Goal: Task Accomplishment & Management: Complete application form

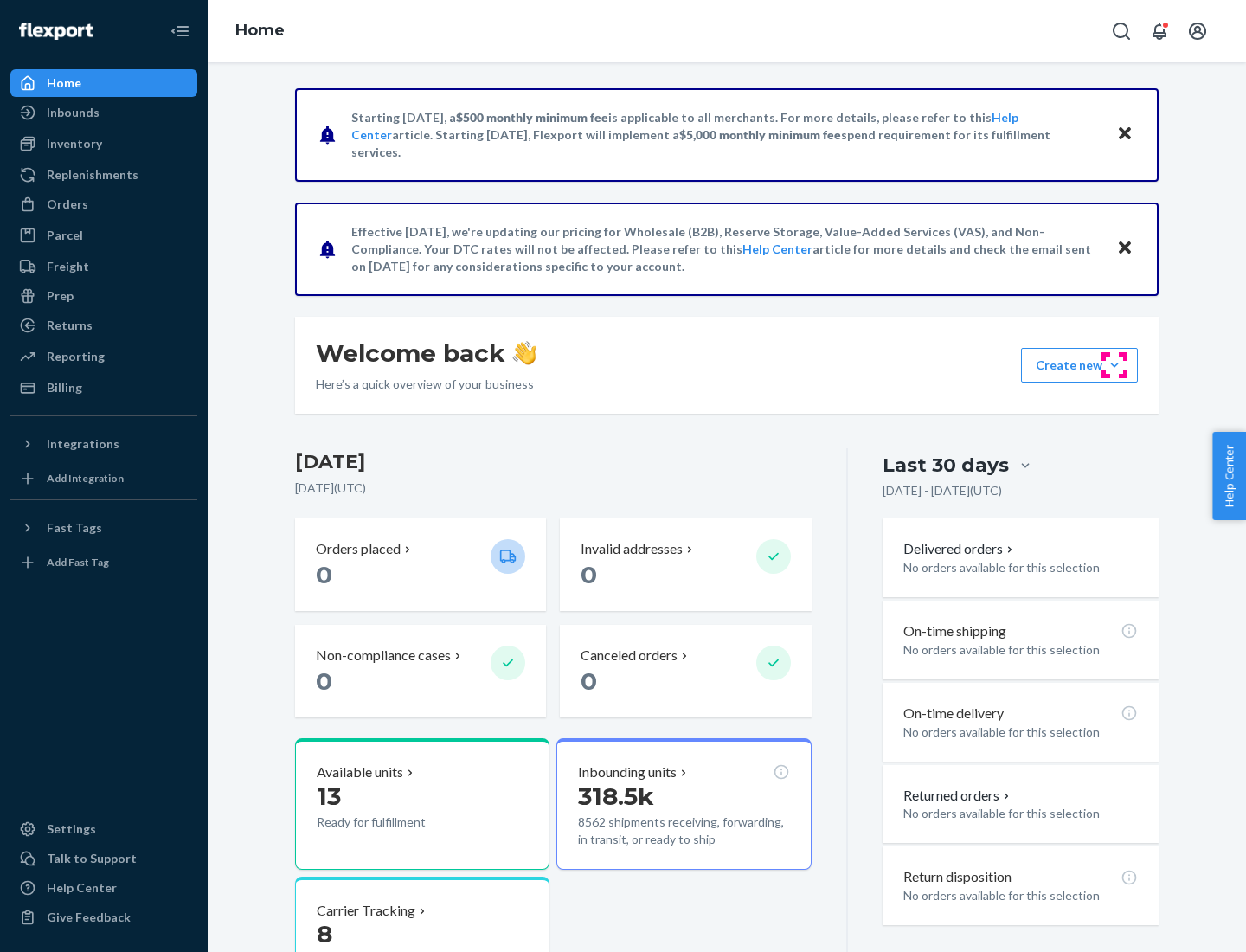
click at [1115, 365] on button "Create new Create new inbound Create new order Create new product" at bounding box center [1079, 365] width 117 height 35
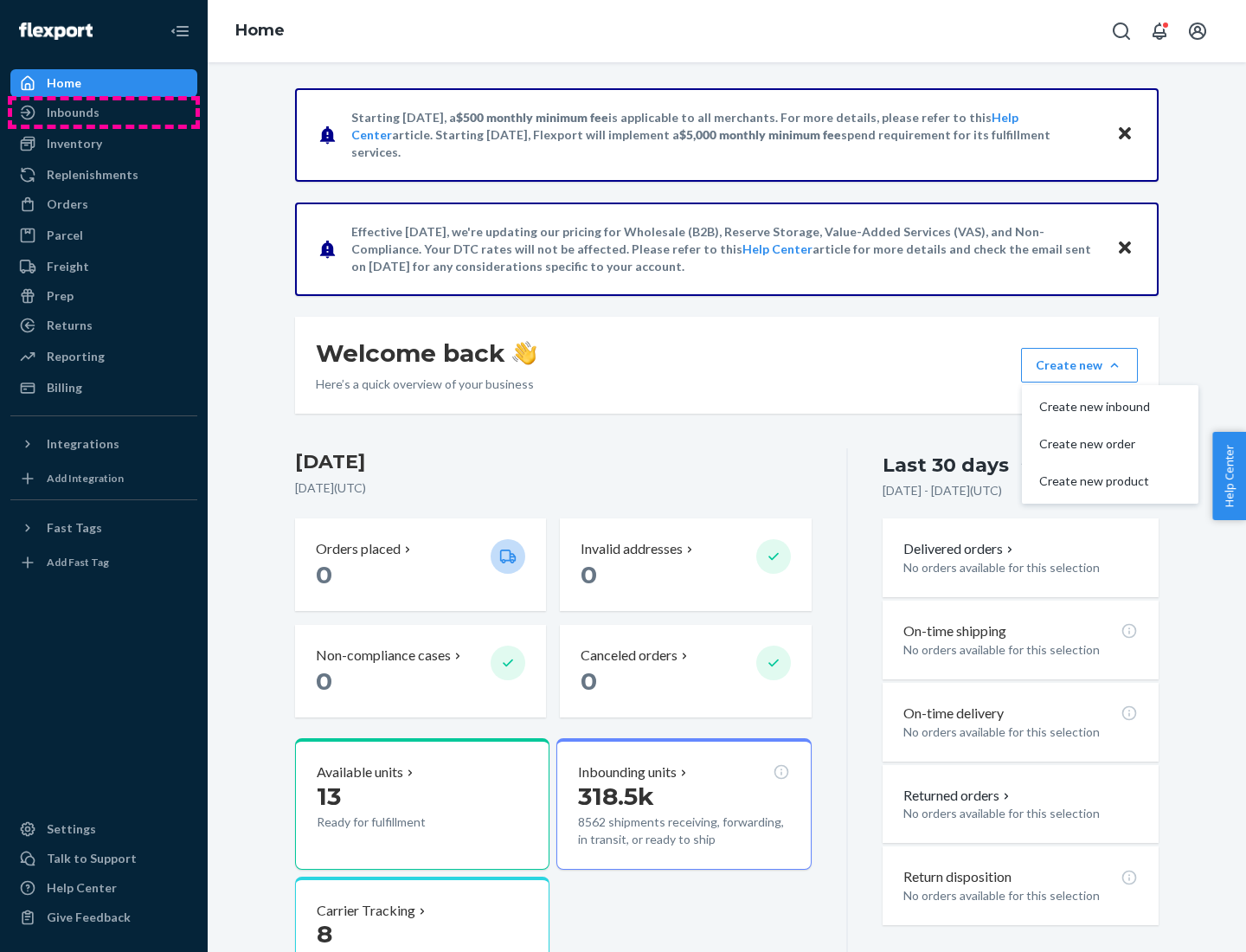
click at [104, 113] on div "Inbounds" at bounding box center [103, 112] width 183 height 25
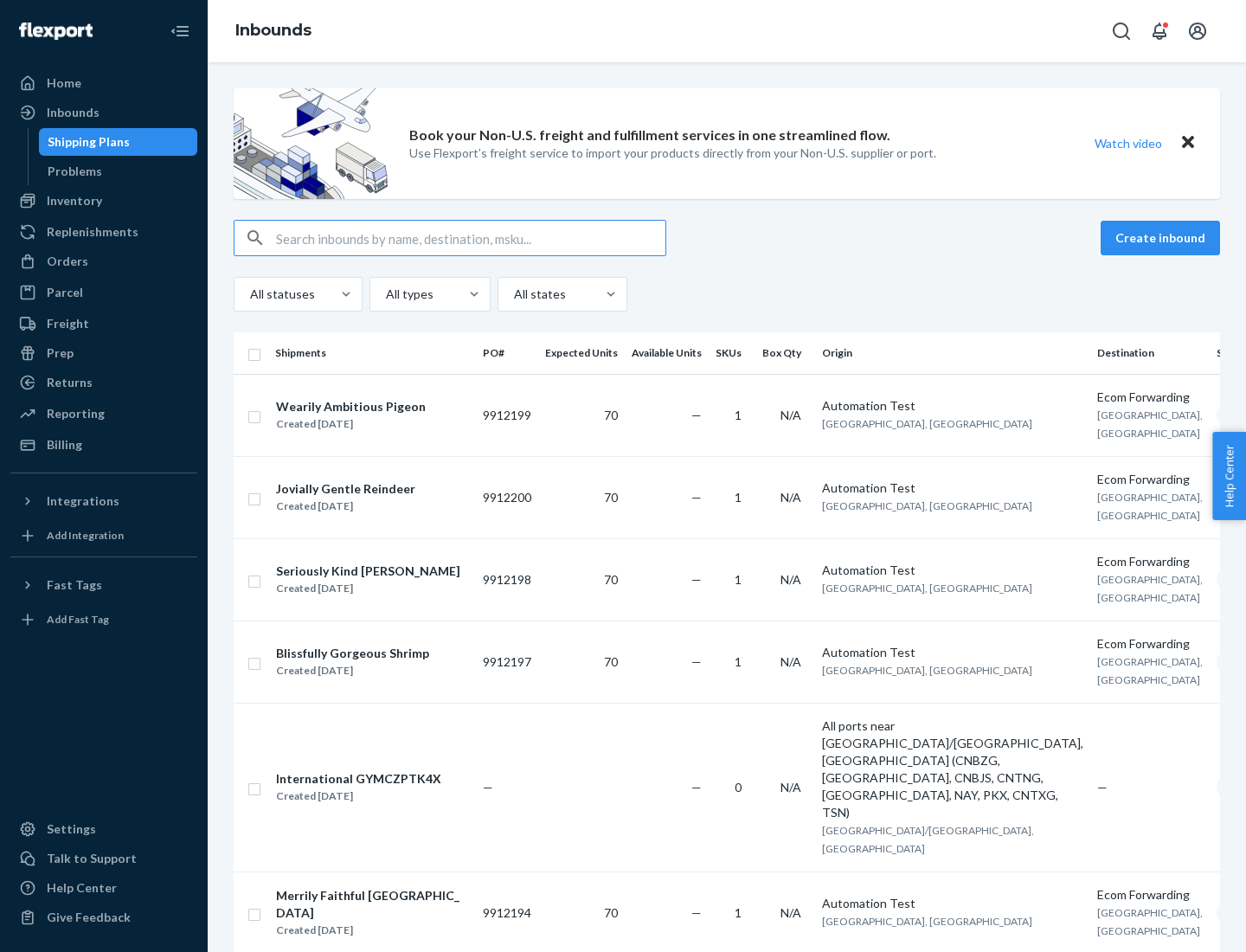
click at [1163, 238] on button "Create inbound" at bounding box center [1160, 238] width 119 height 35
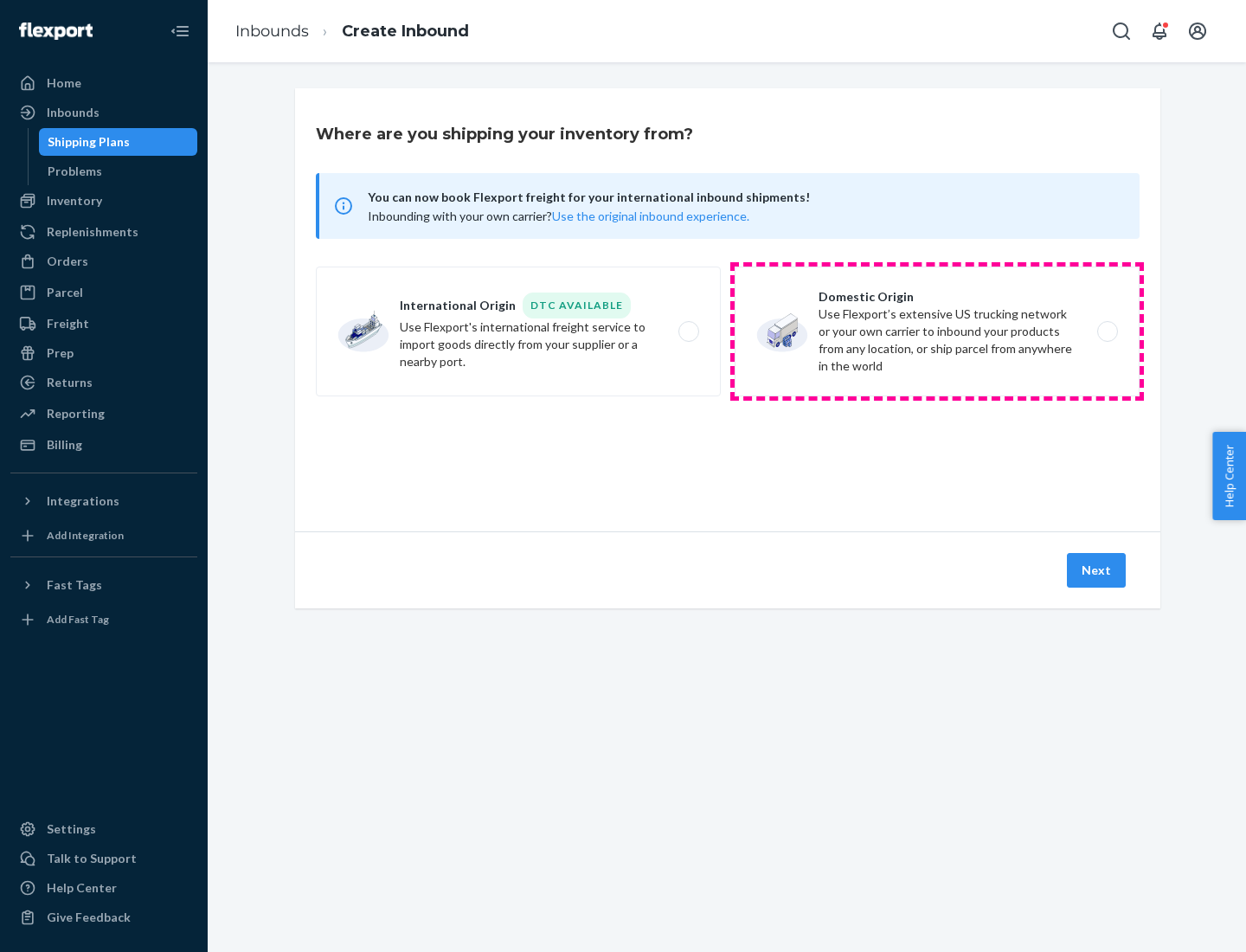
click at [937, 332] on label "Domestic Origin Use Flexport’s extensive US trucking network or your own carrie…" at bounding box center [937, 332] width 405 height 130
click at [1107, 332] on input "Domestic Origin Use Flexport’s extensive US trucking network or your own carrie…" at bounding box center [1112, 332] width 11 height 11
radio input "true"
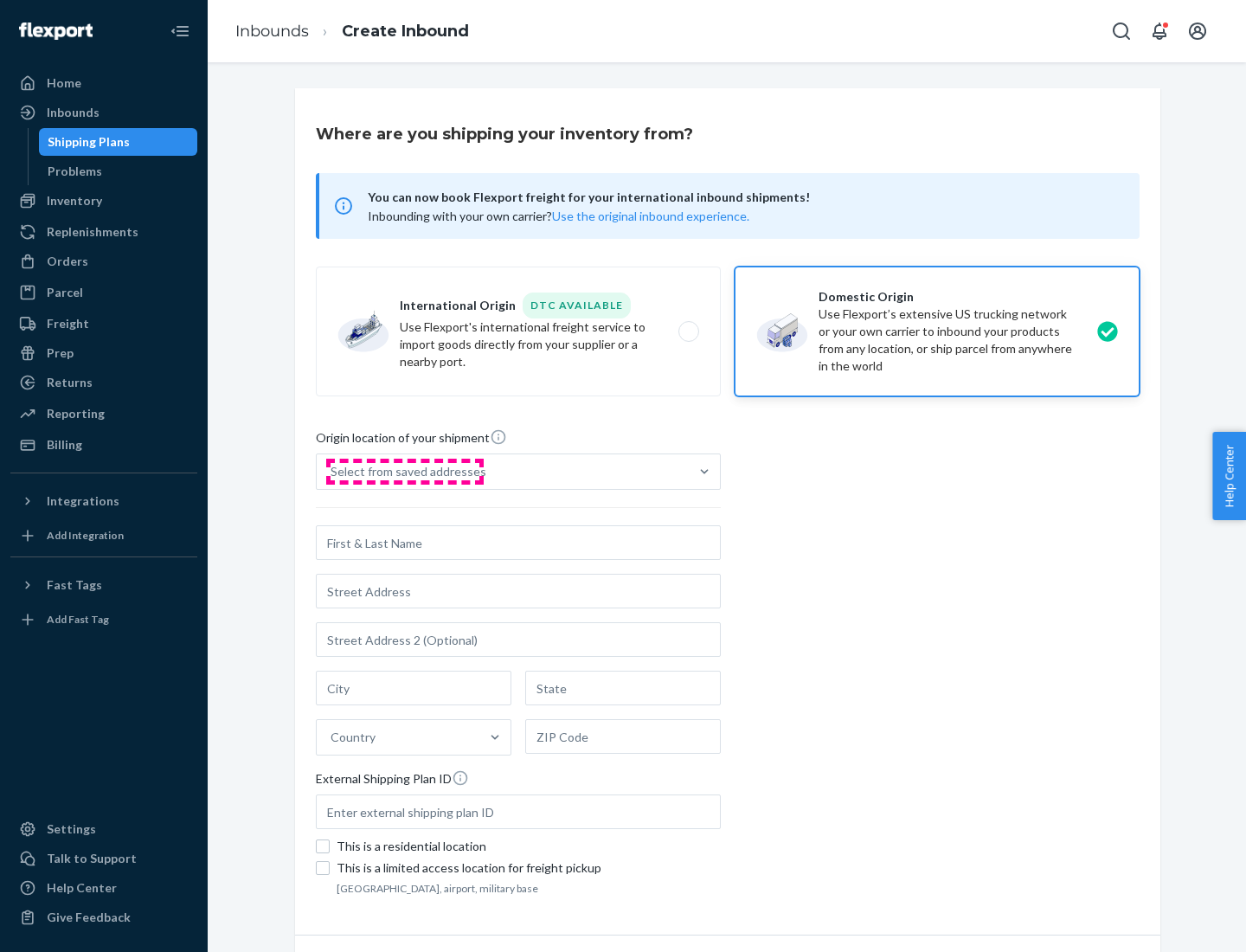
click at [404, 472] on div "Select from saved addresses" at bounding box center [408, 471] width 156 height 17
click at [332, 472] on input "Select from saved addresses" at bounding box center [332, 471] width 2 height 17
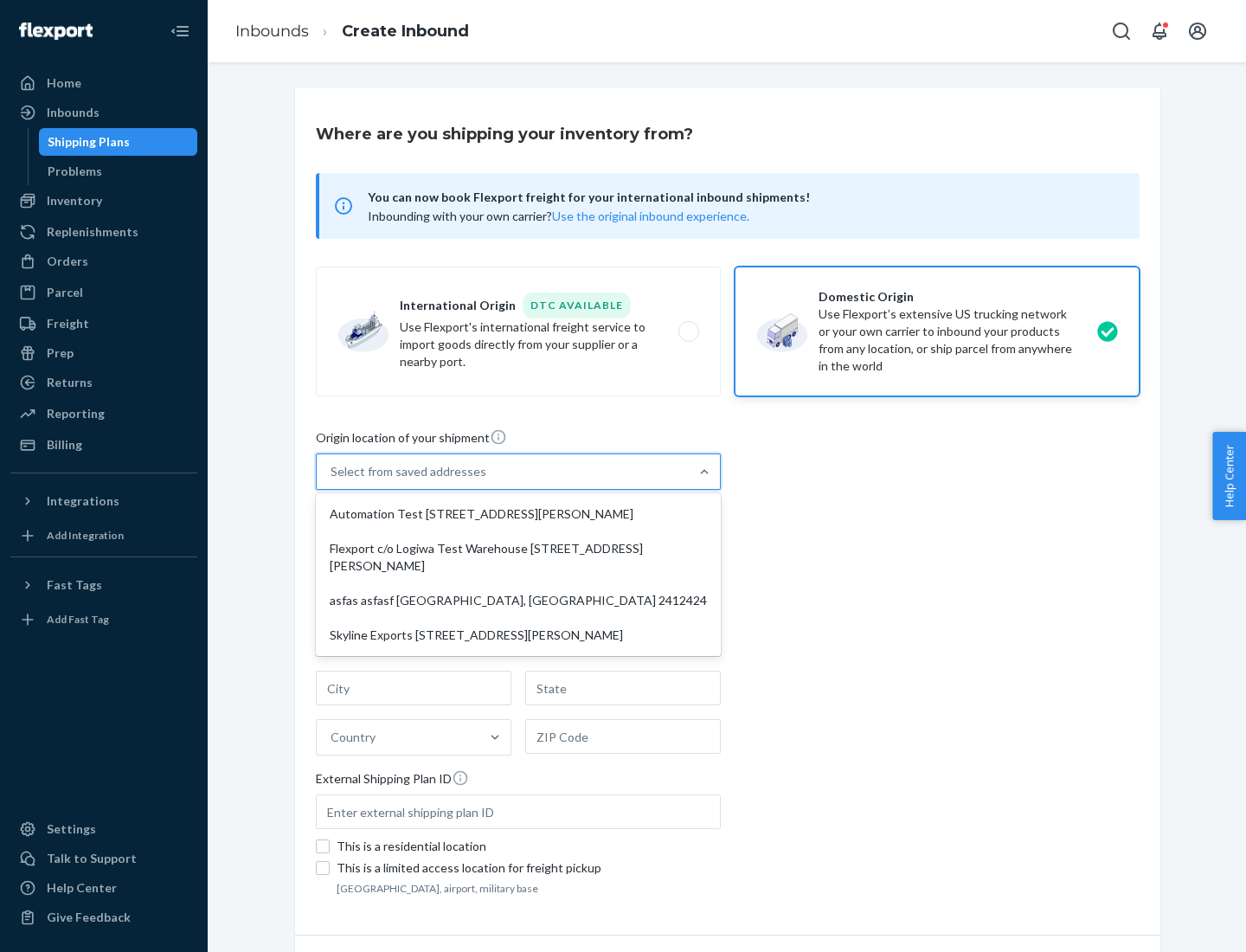
scroll to position [7, 0]
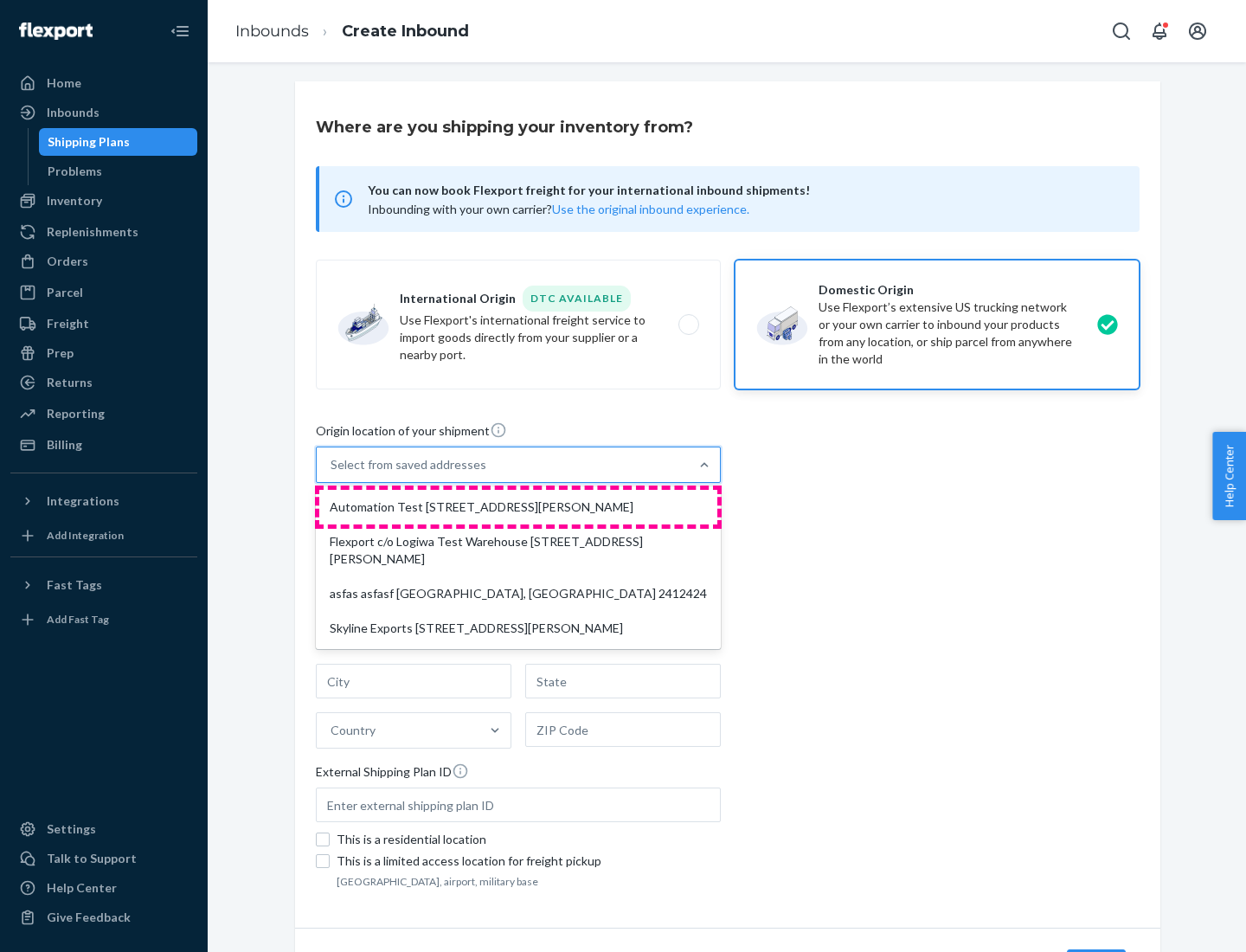
click at [518, 507] on div "Automation Test [STREET_ADDRESS][PERSON_NAME]" at bounding box center [518, 507] width 398 height 35
click at [332, 474] on input "option Automation Test [STREET_ADDRESS][PERSON_NAME] focused, 1 of 4. 4 results…" at bounding box center [332, 465] width 2 height 17
type input "Automation Test"
type input "9th Floor"
type input "[GEOGRAPHIC_DATA]"
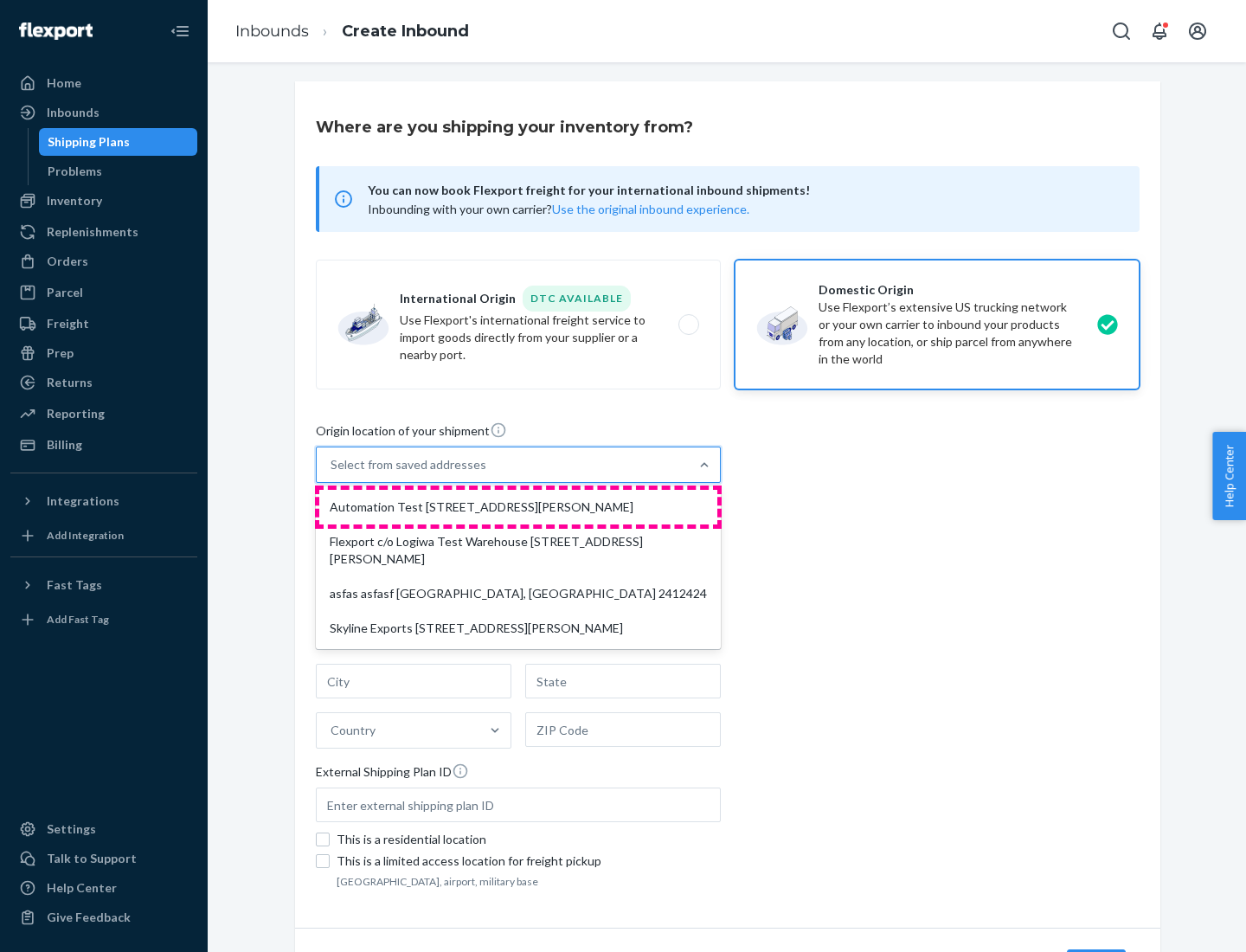
type input "CA"
type input "94104"
type input "[STREET_ADDRESS][PERSON_NAME]"
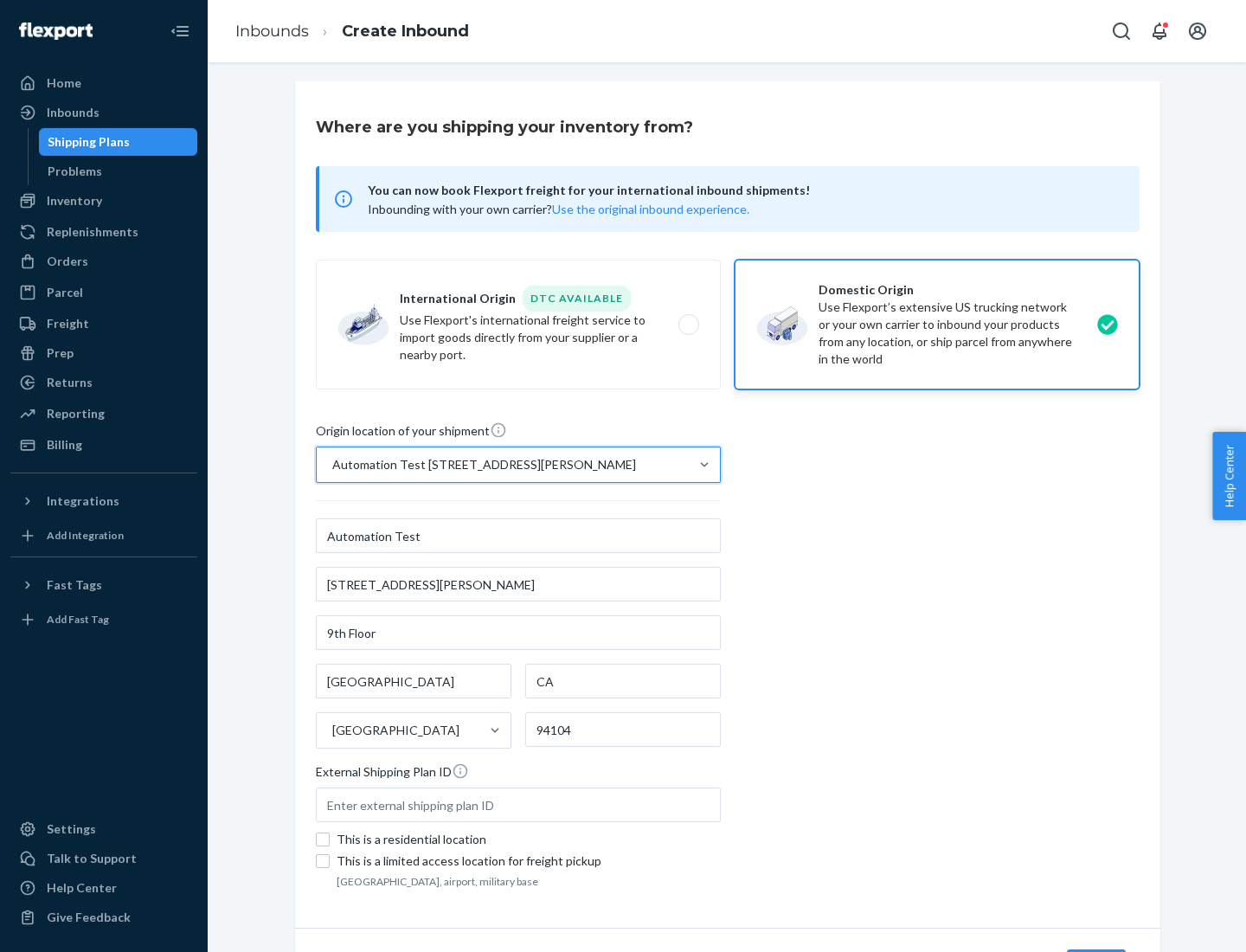
scroll to position [101, 0]
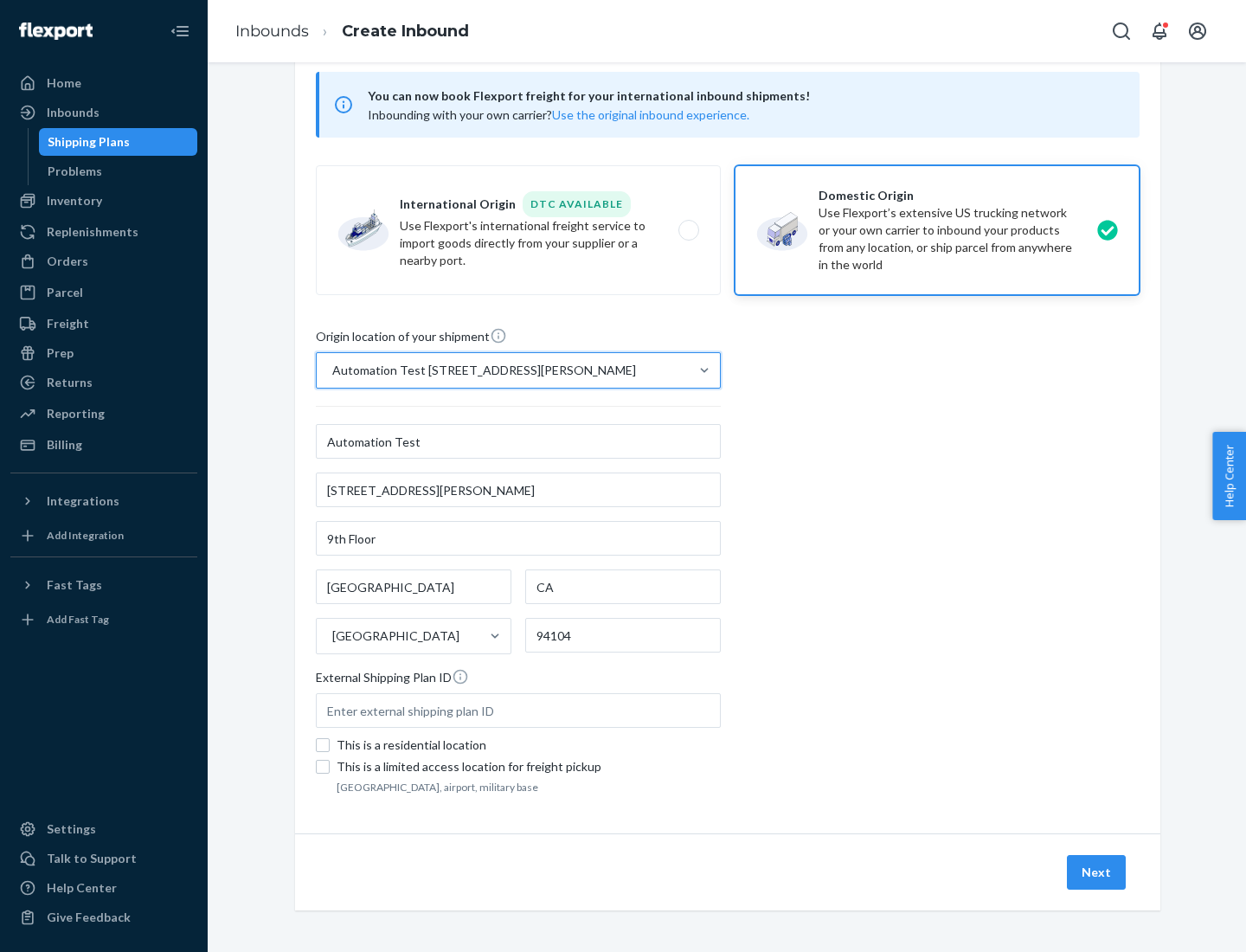
click at [1098, 873] on button "Next" at bounding box center [1096, 873] width 59 height 35
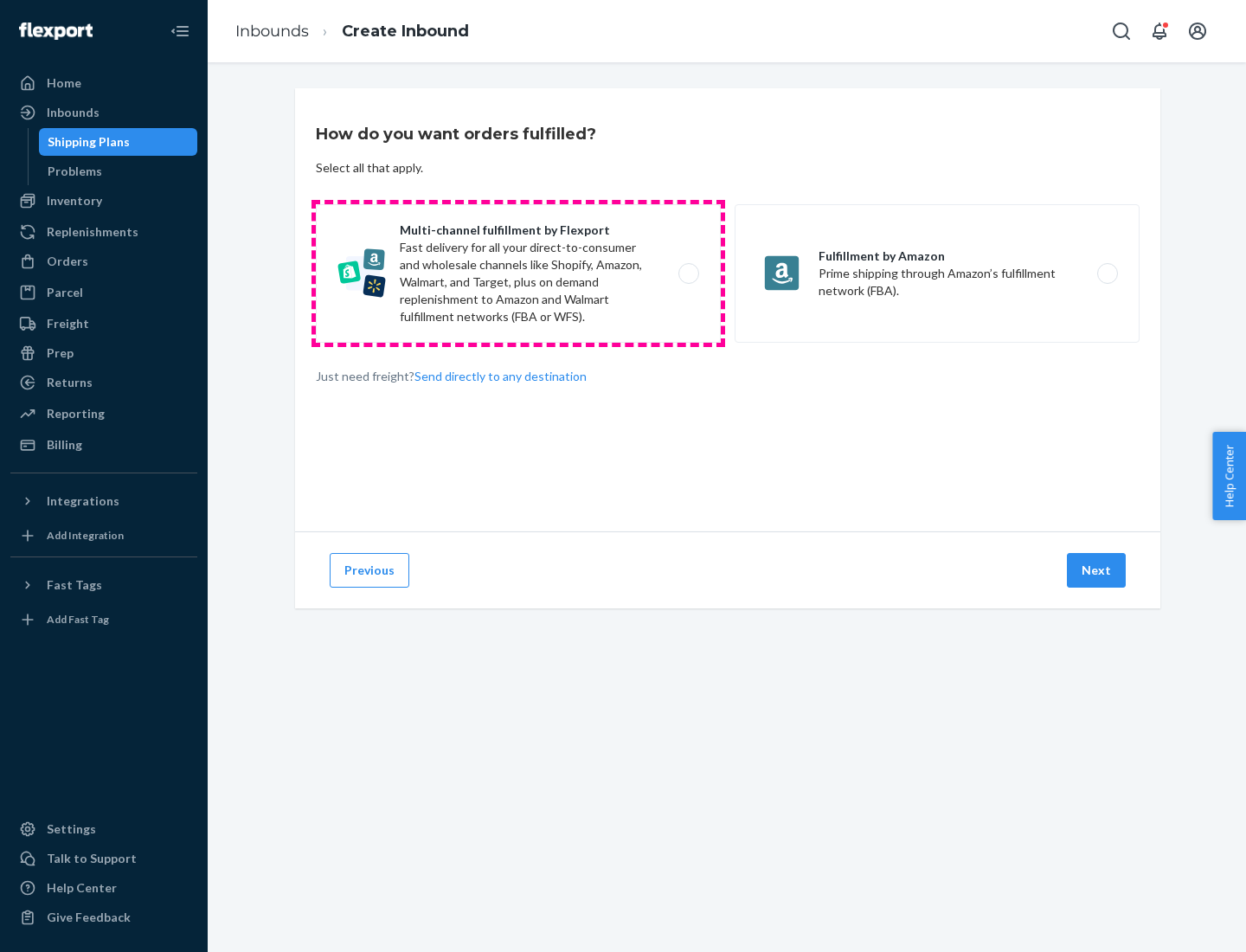
click at [518, 273] on label "Multi-channel fulfillment by Flexport Fast delivery for all your direct-to-cons…" at bounding box center [518, 273] width 405 height 138
click at [688, 273] on input "Multi-channel fulfillment by Flexport Fast delivery for all your direct-to-cons…" at bounding box center [693, 274] width 11 height 11
radio input "true"
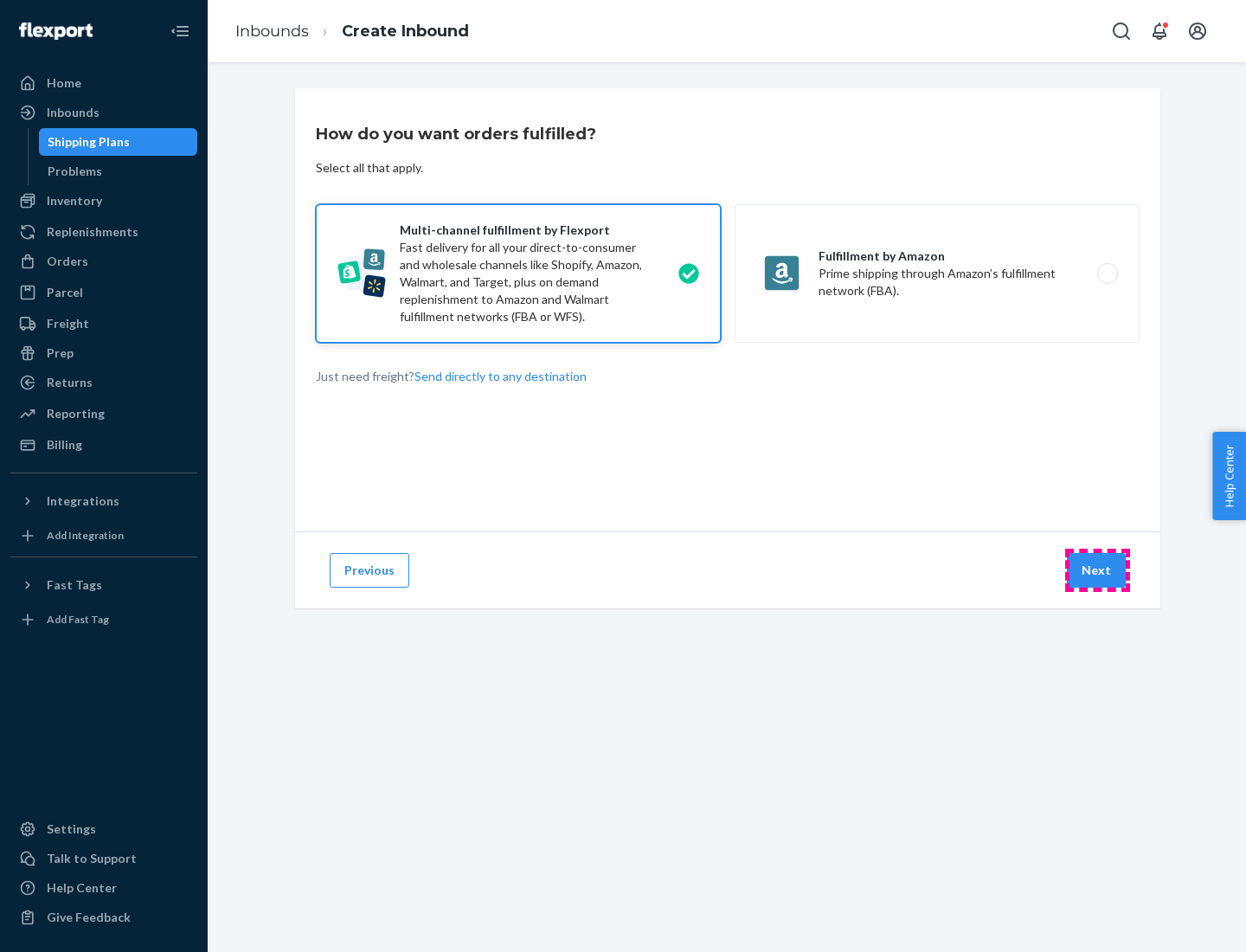
click at [1098, 570] on button "Next" at bounding box center [1096, 570] width 59 height 35
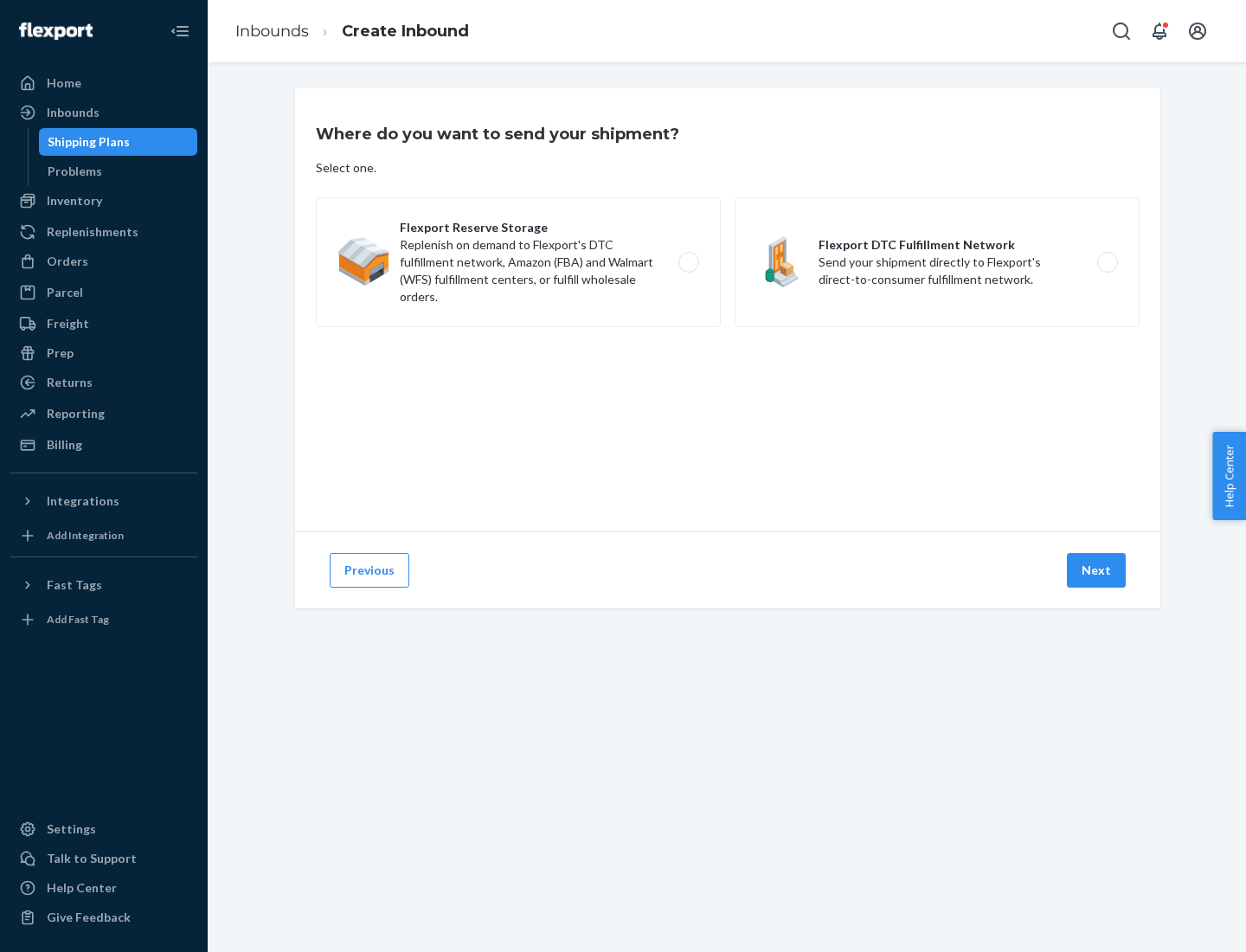
click at [937, 262] on label "Flexport DTC Fulfillment Network Send your shipment directly to Flexport's dire…" at bounding box center [937, 262] width 405 height 130
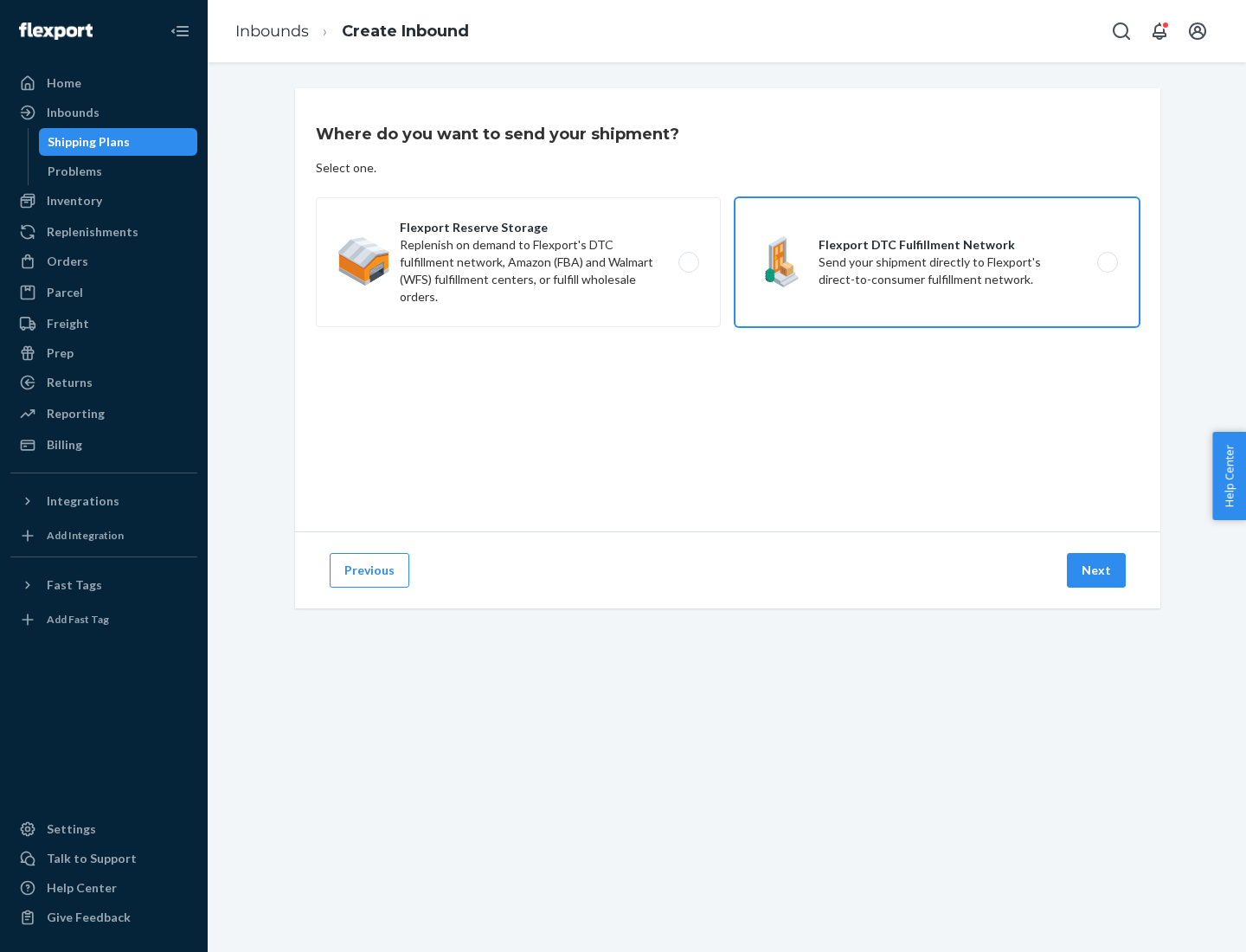
click at [1107, 262] on input "Flexport DTC Fulfillment Network Send your shipment directly to Flexport's dire…" at bounding box center [1112, 262] width 11 height 11
radio input "true"
click at [1098, 570] on button "Next" at bounding box center [1096, 570] width 59 height 35
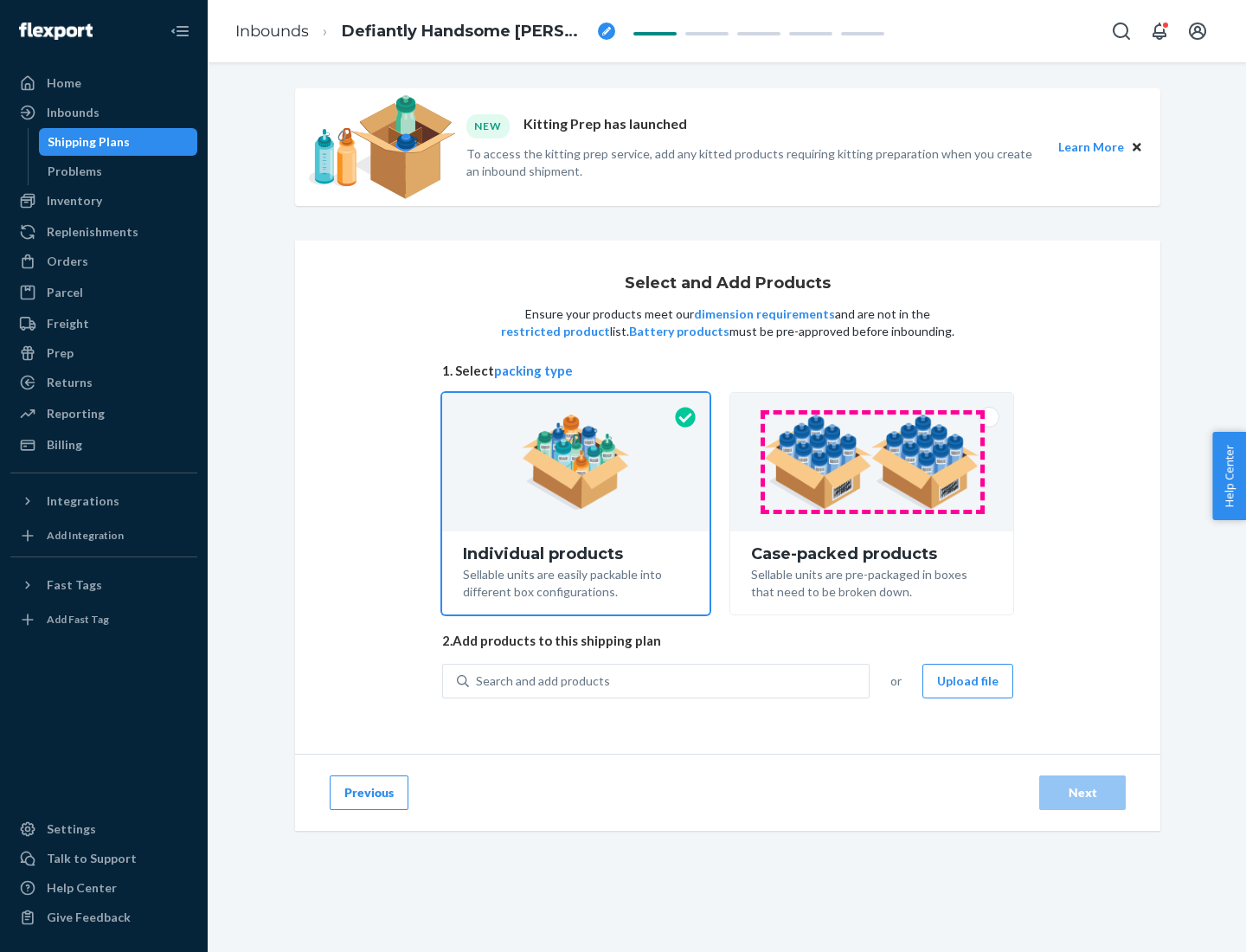
click at [873, 462] on img at bounding box center [872, 462] width 216 height 96
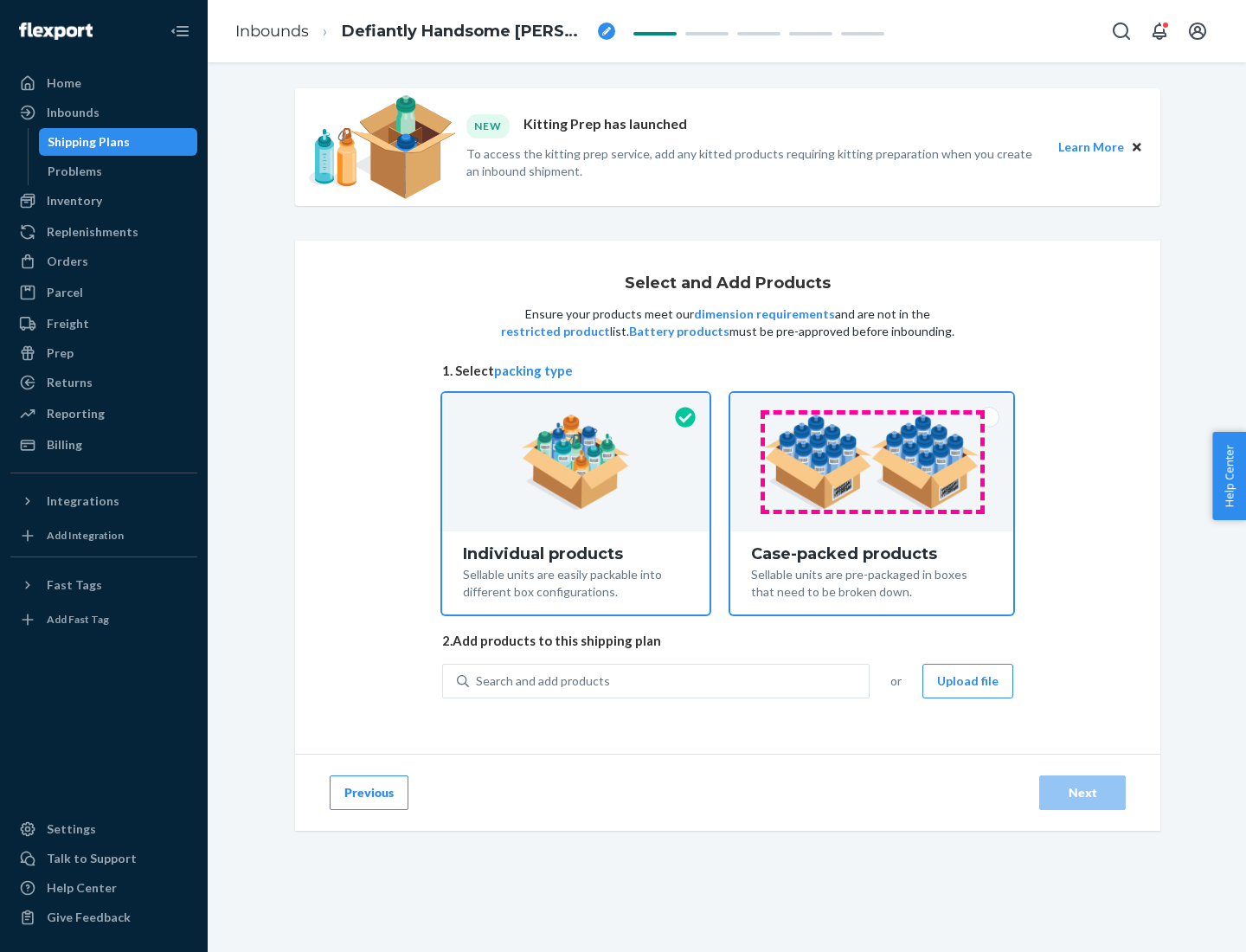
click at [873, 404] on input "Case-packed products Sellable units are pre-packaged in boxes that need to be b…" at bounding box center [872, 398] width 11 height 11
radio input "true"
radio input "false"
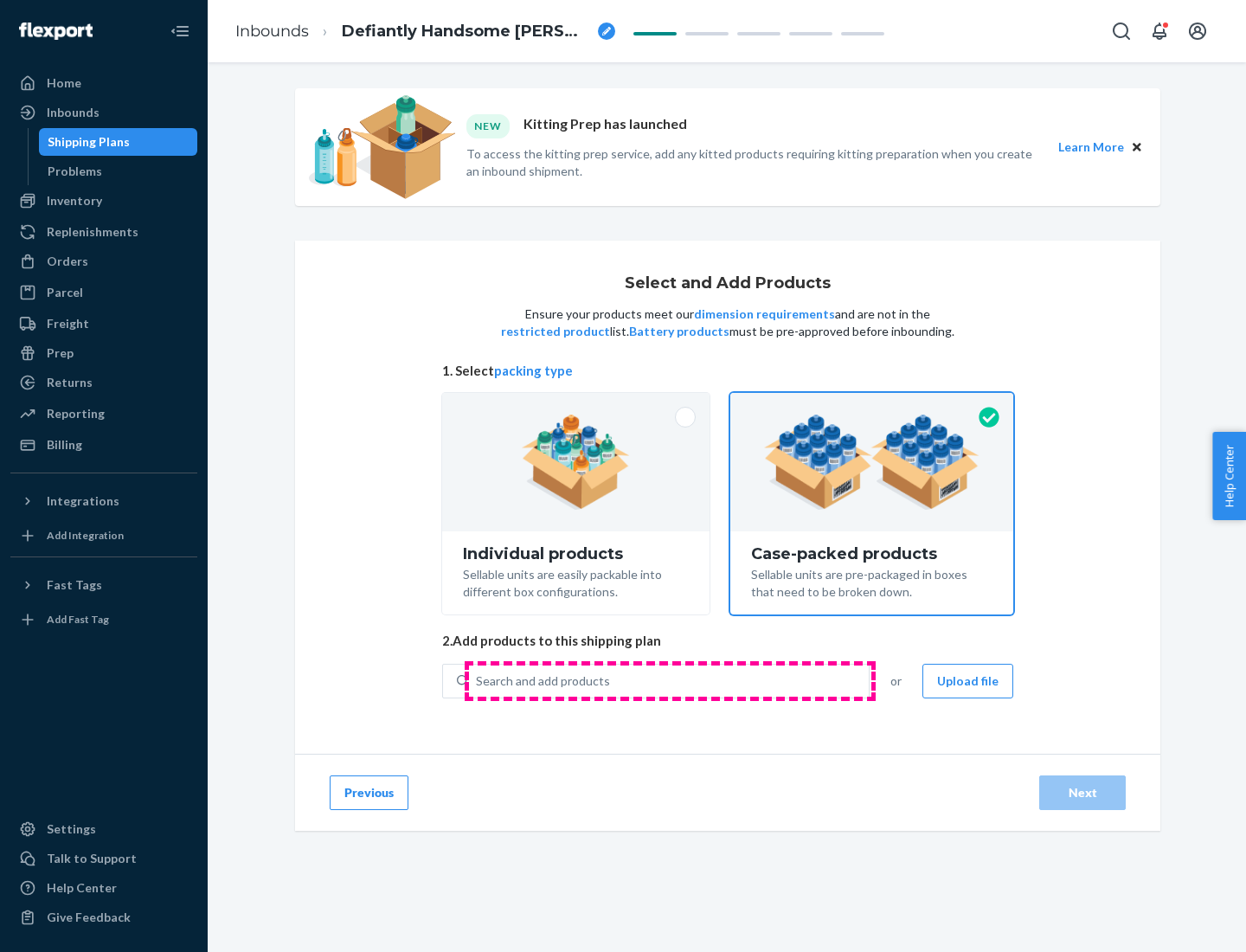
click at [669, 681] on div "Search and add products" at bounding box center [669, 681] width 400 height 31
click at [477, 681] on input "Search and add products" at bounding box center [477, 681] width 2 height 17
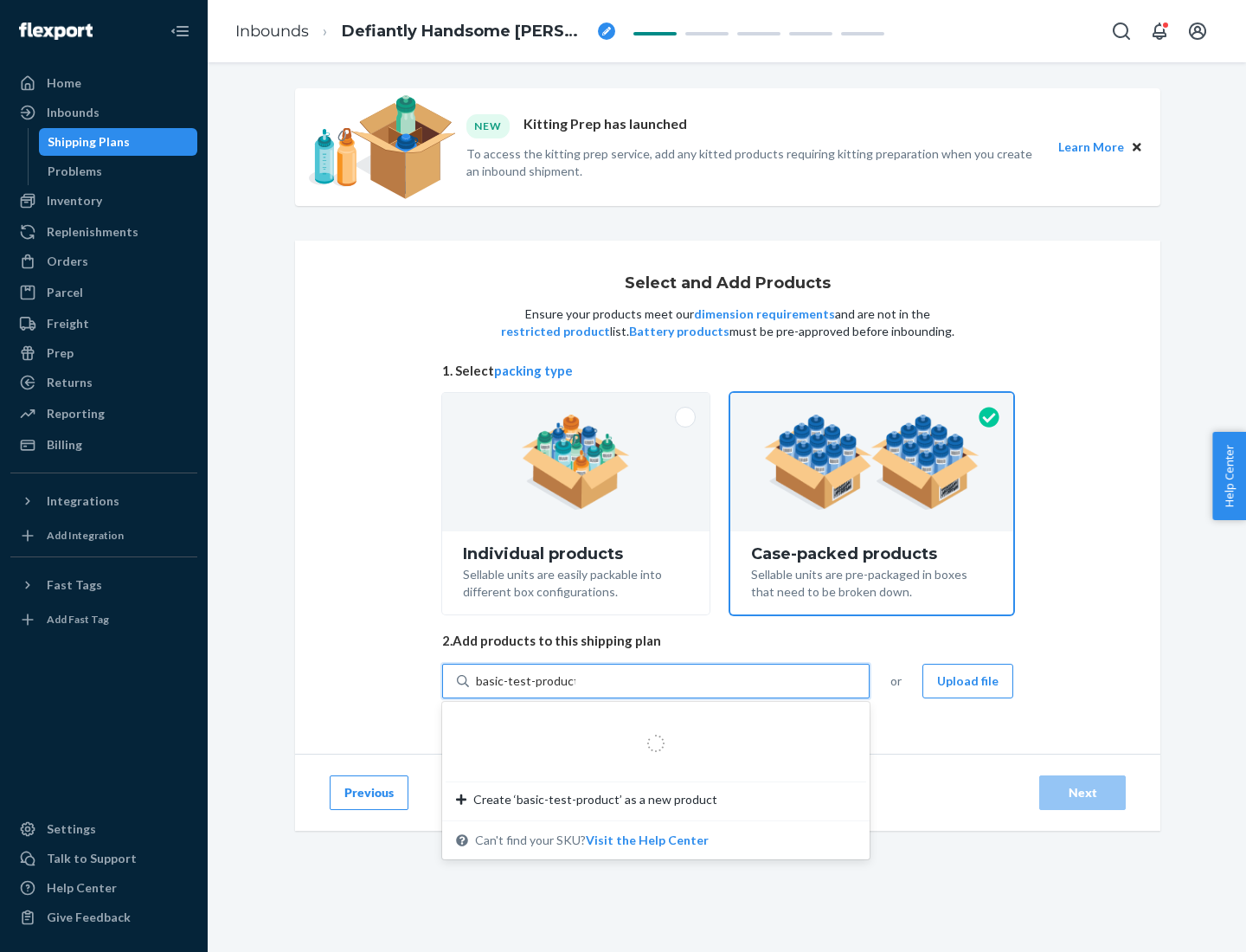
type input "basic-test-product-1"
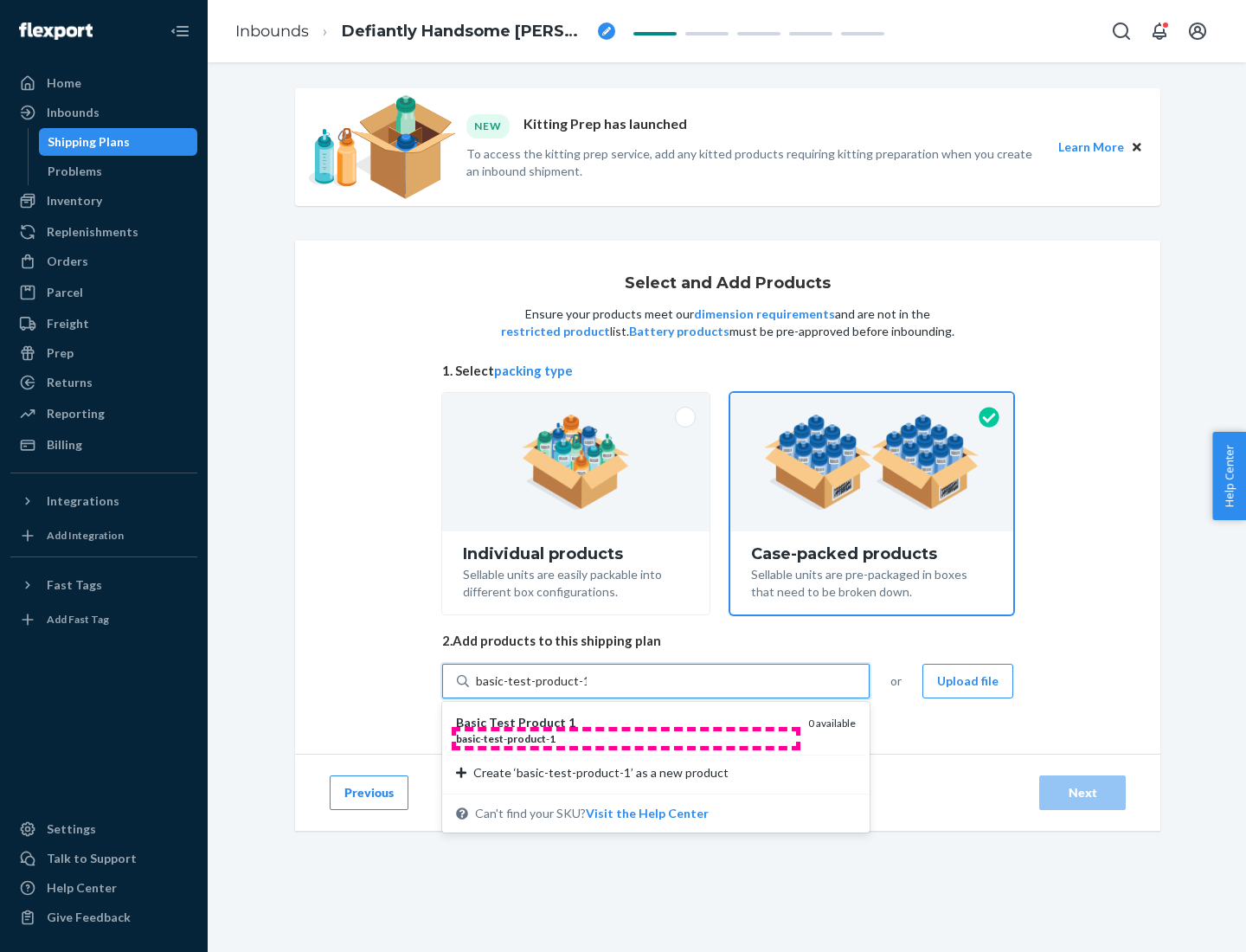
click at [626, 738] on div "basic - test - product - 1" at bounding box center [625, 739] width 338 height 15
click at [587, 690] on input "basic-test-product-1" at bounding box center [532, 681] width 111 height 17
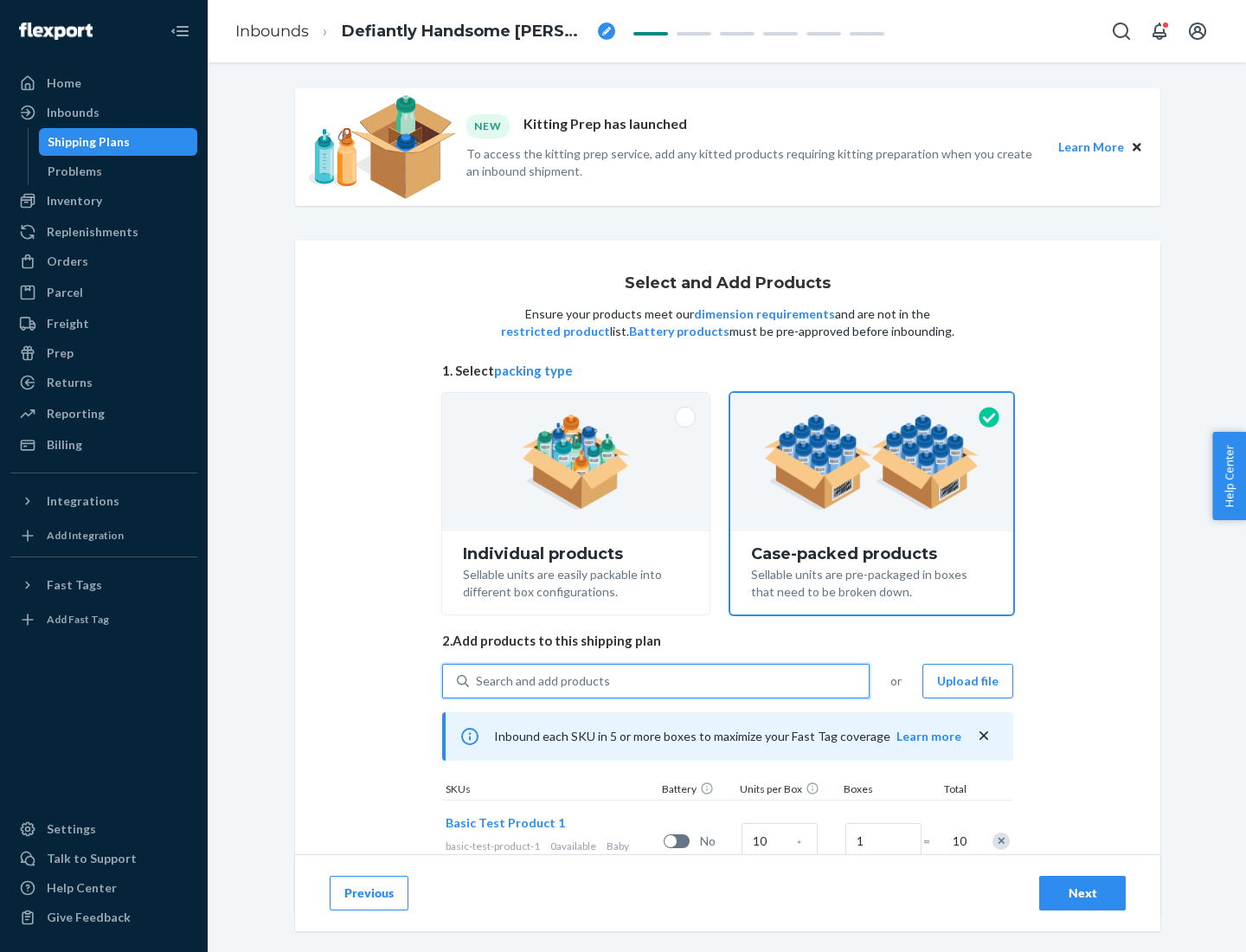
scroll to position [62, 0]
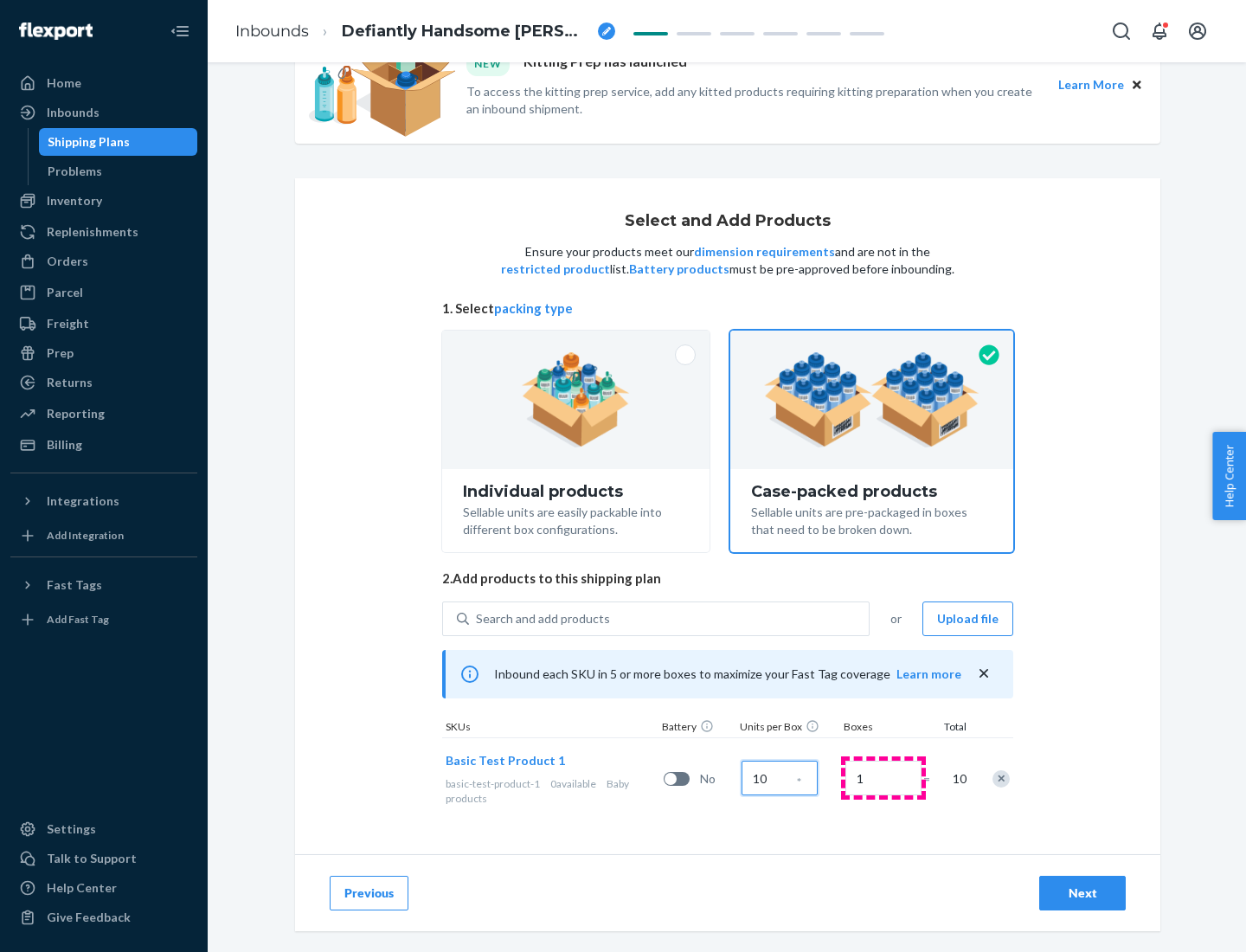
type input "10"
type input "7"
click at [1083, 894] on div "Next" at bounding box center [1082, 893] width 57 height 17
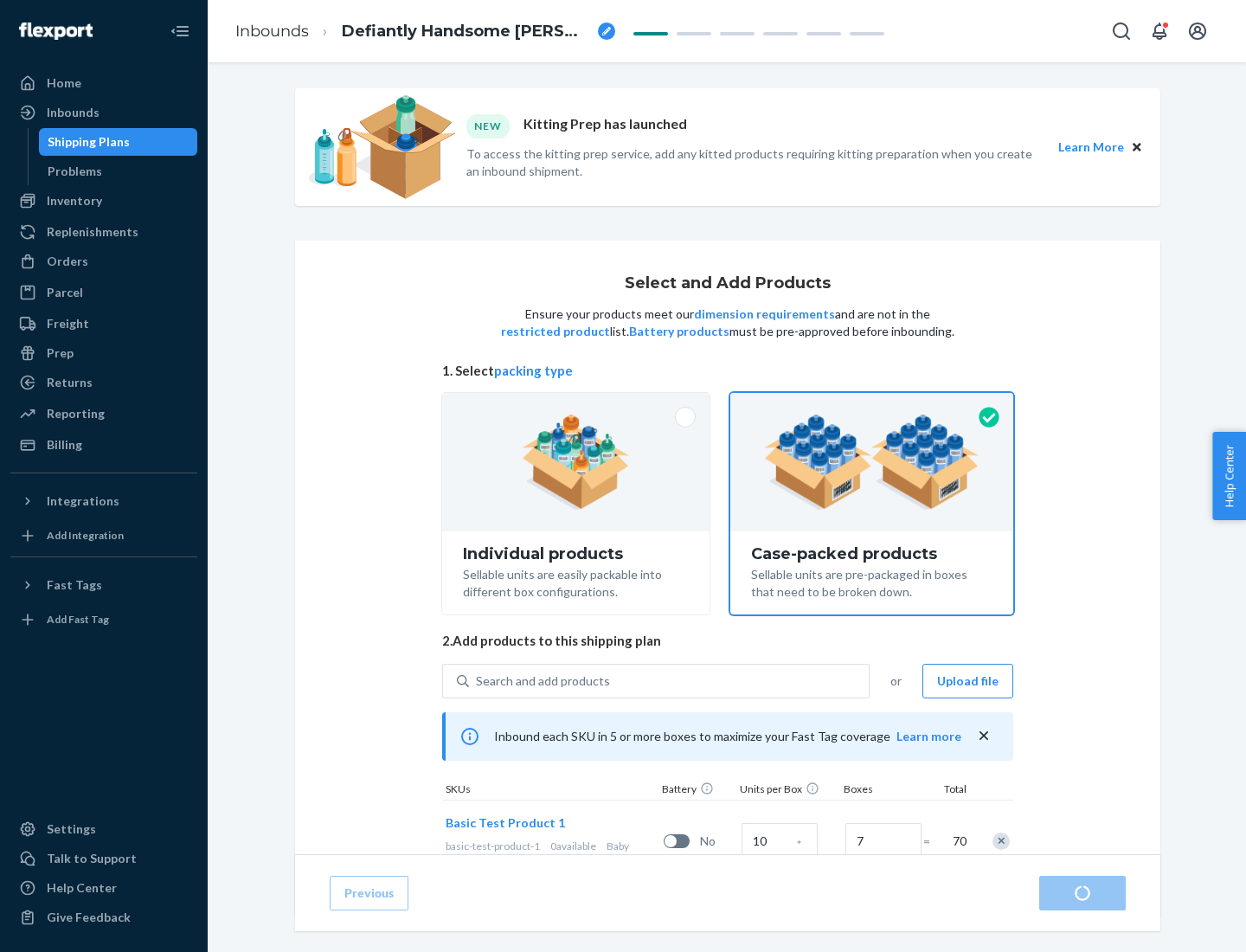
radio input "true"
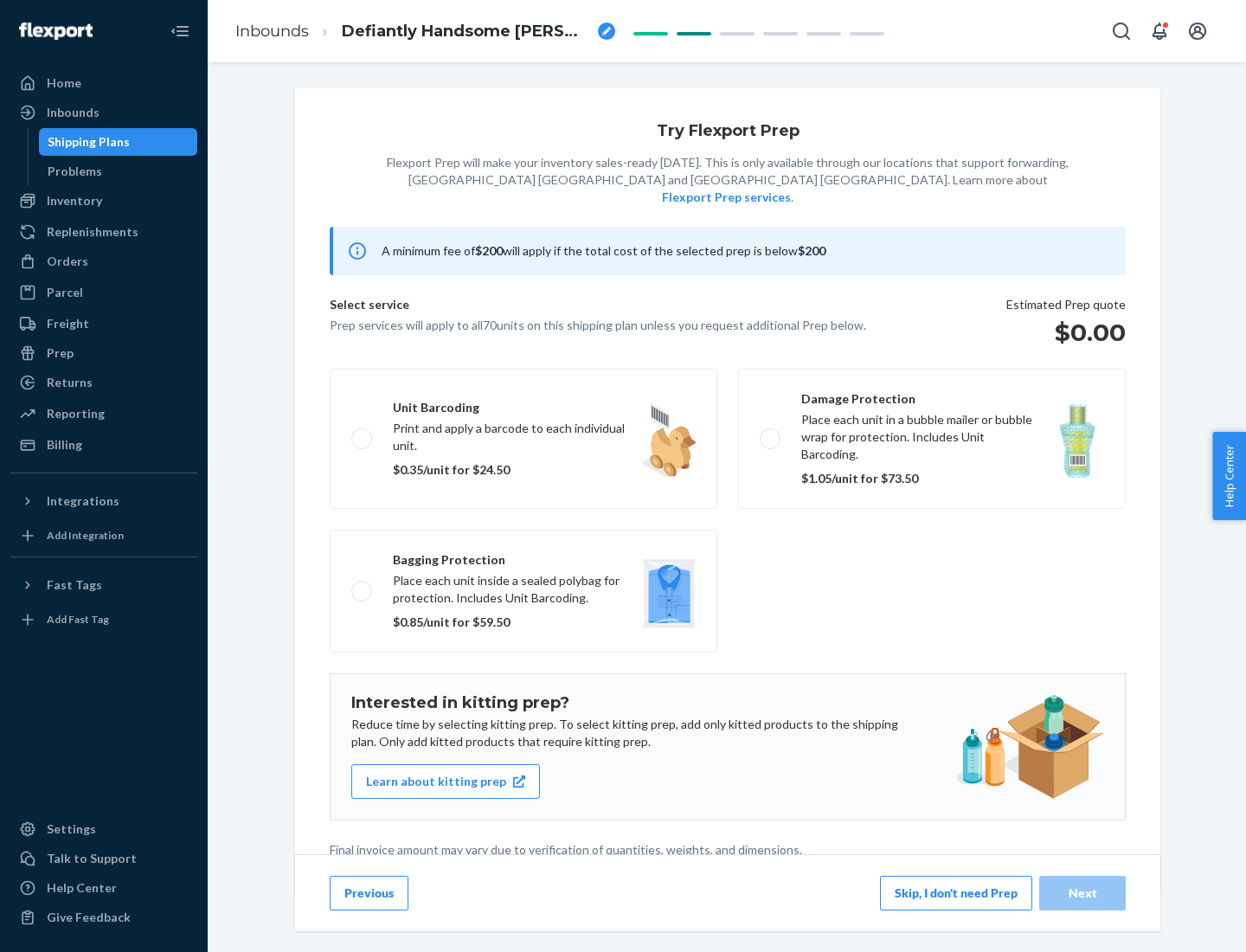
scroll to position [5, 0]
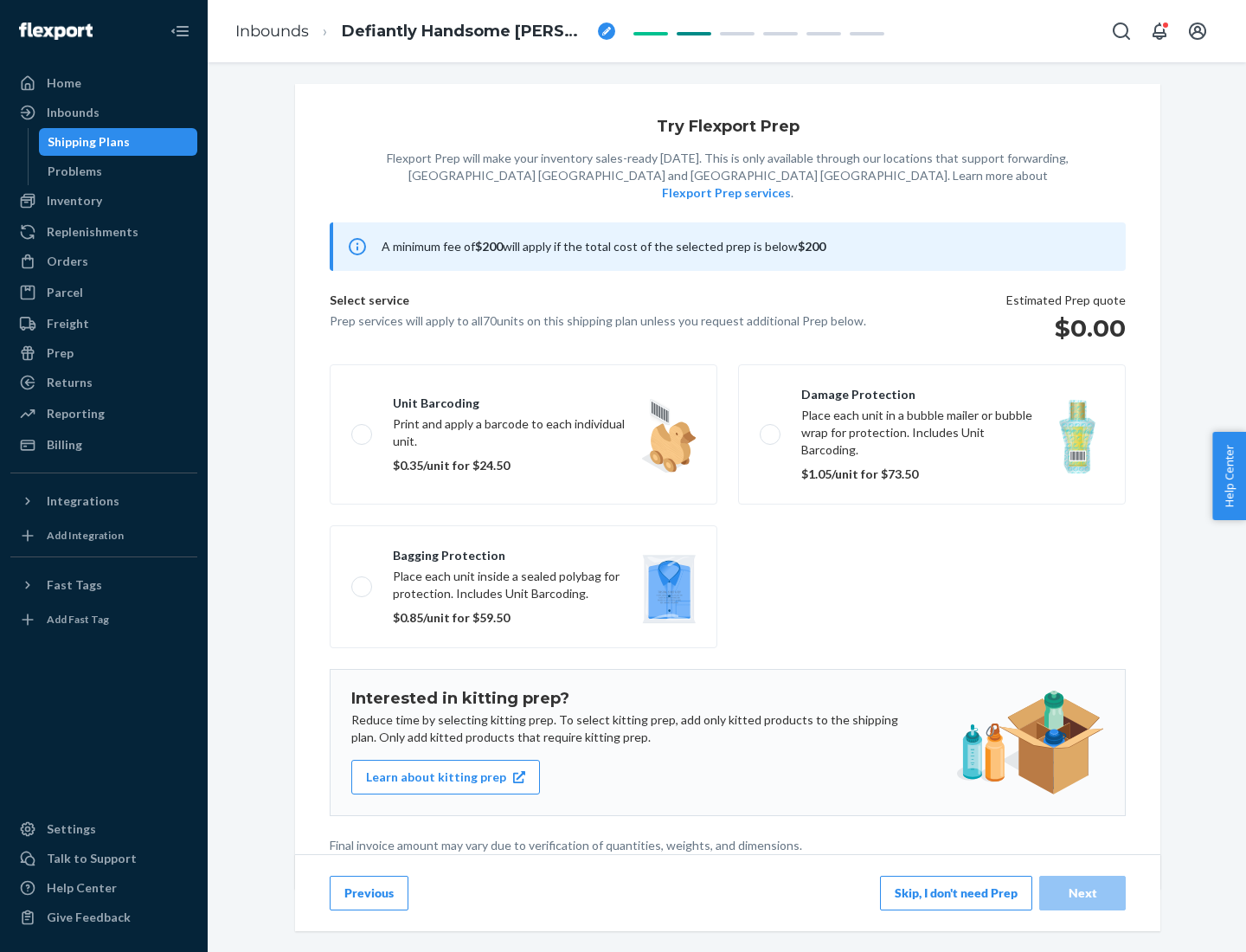
click at [524, 551] on label "Bagging protection Place each unit inside a sealed polybag for protection. Incl…" at bounding box center [524, 587] width 388 height 123
click at [363, 581] on input "Bagging protection Place each unit inside a sealed polybag for protection. Incl…" at bounding box center [357, 587] width 11 height 11
checkbox input "true"
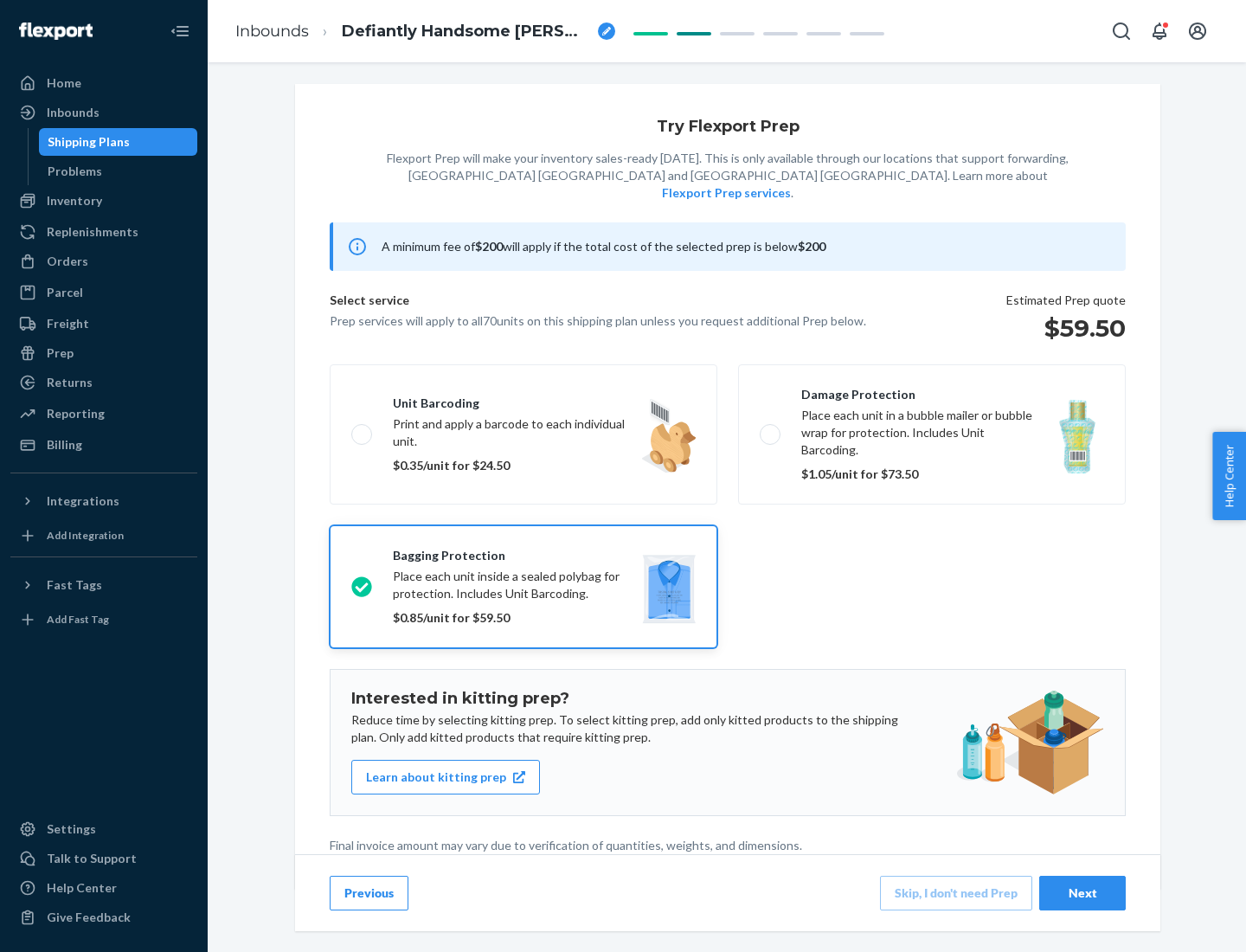
click at [1083, 893] on div "Next" at bounding box center [1082, 893] width 57 height 17
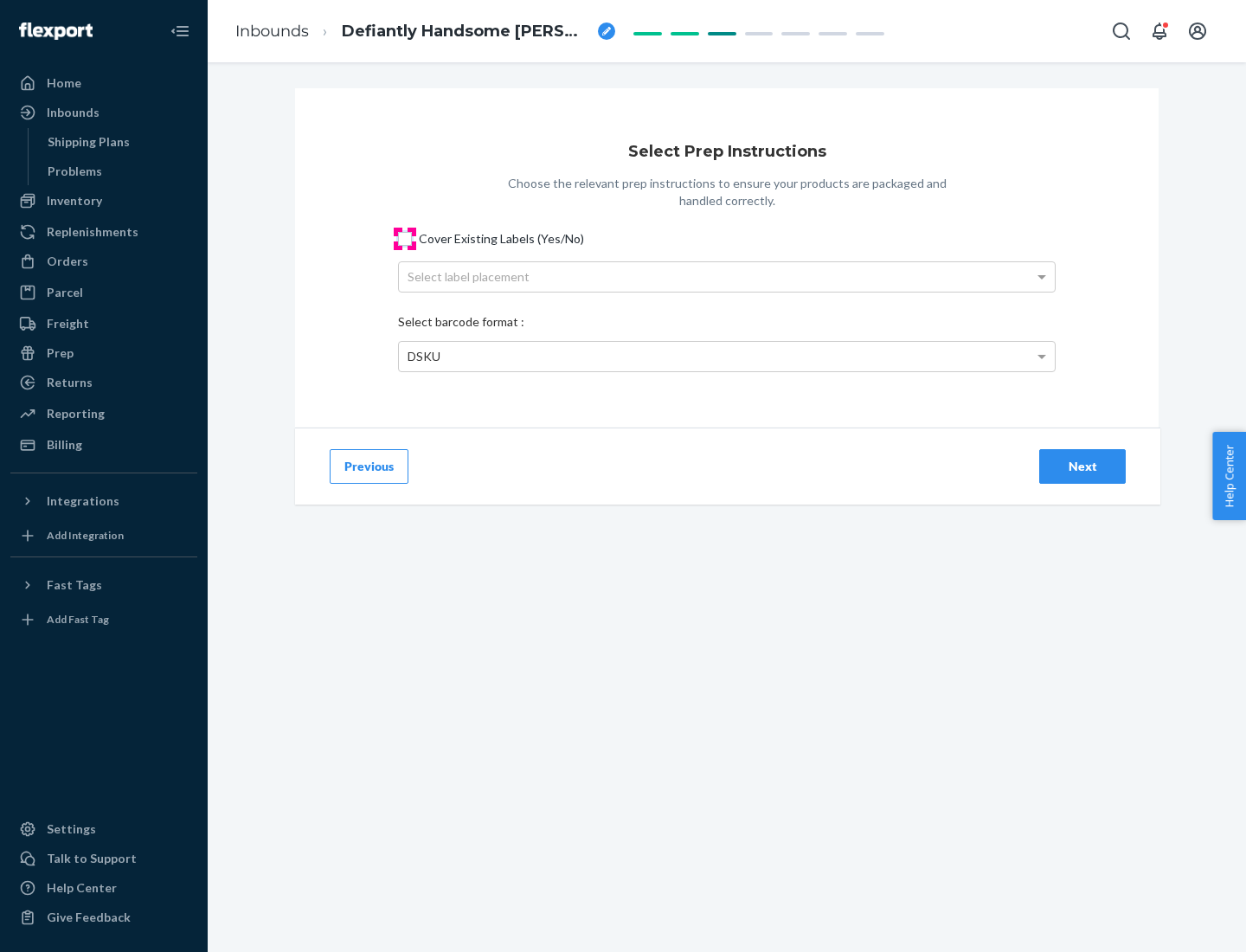
click at [405, 238] on input "Cover Existing Labels (Yes/No)" at bounding box center [404, 239] width 14 height 14
checkbox input "true"
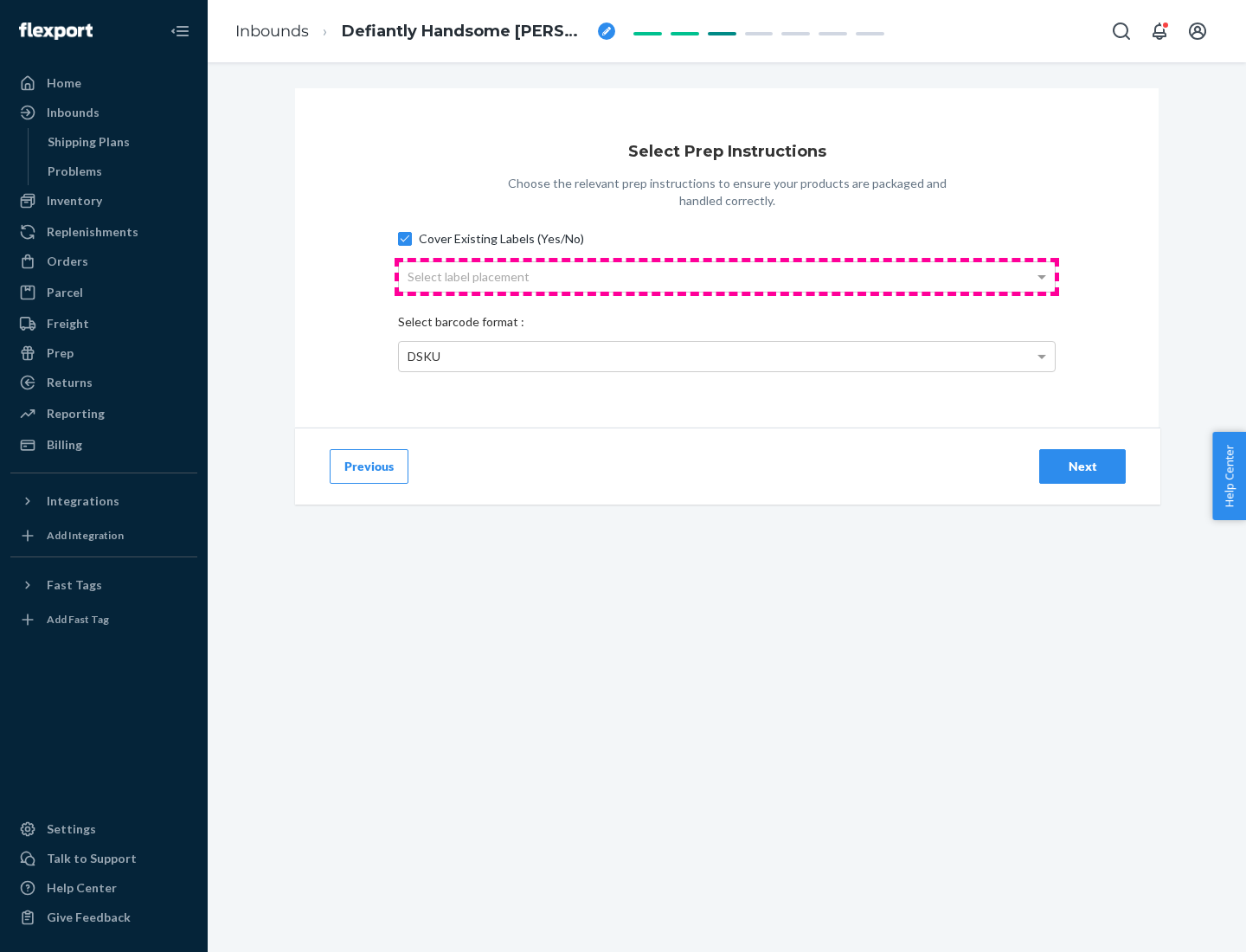
click at [727, 276] on div "Select label placement" at bounding box center [727, 277] width 656 height 29
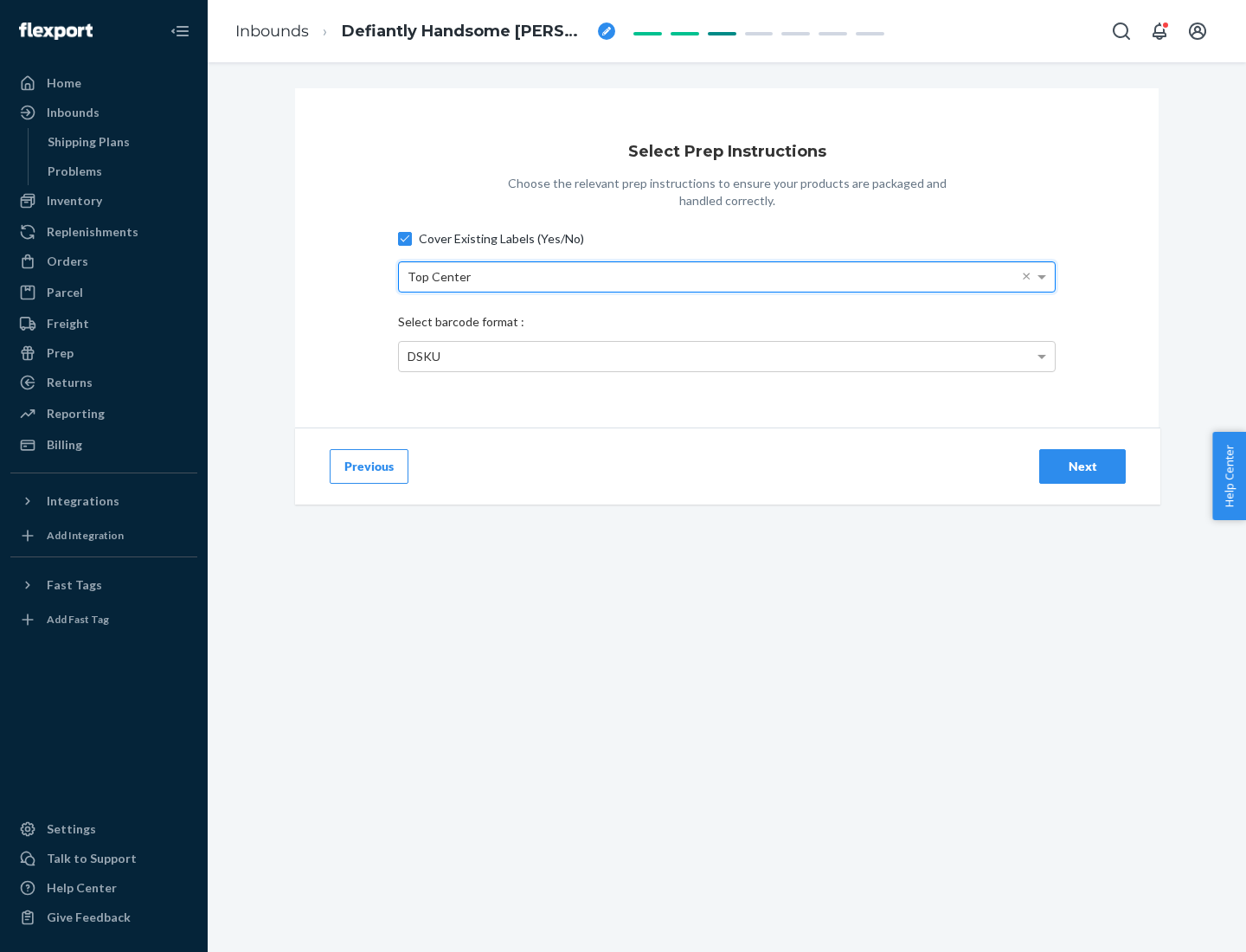
click at [727, 355] on div "DSKU" at bounding box center [727, 356] width 656 height 29
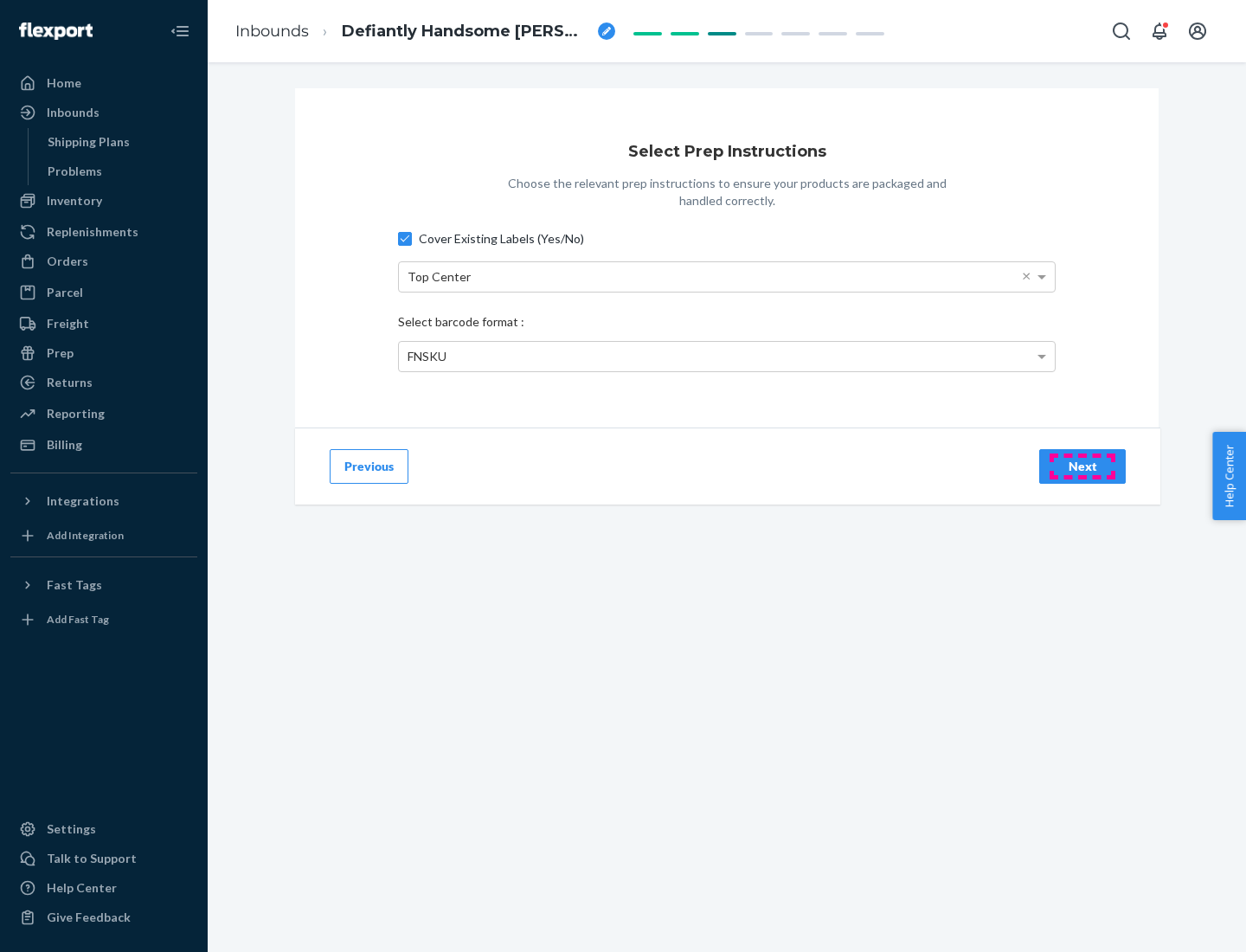
click at [1083, 466] on div "Next" at bounding box center [1082, 466] width 57 height 17
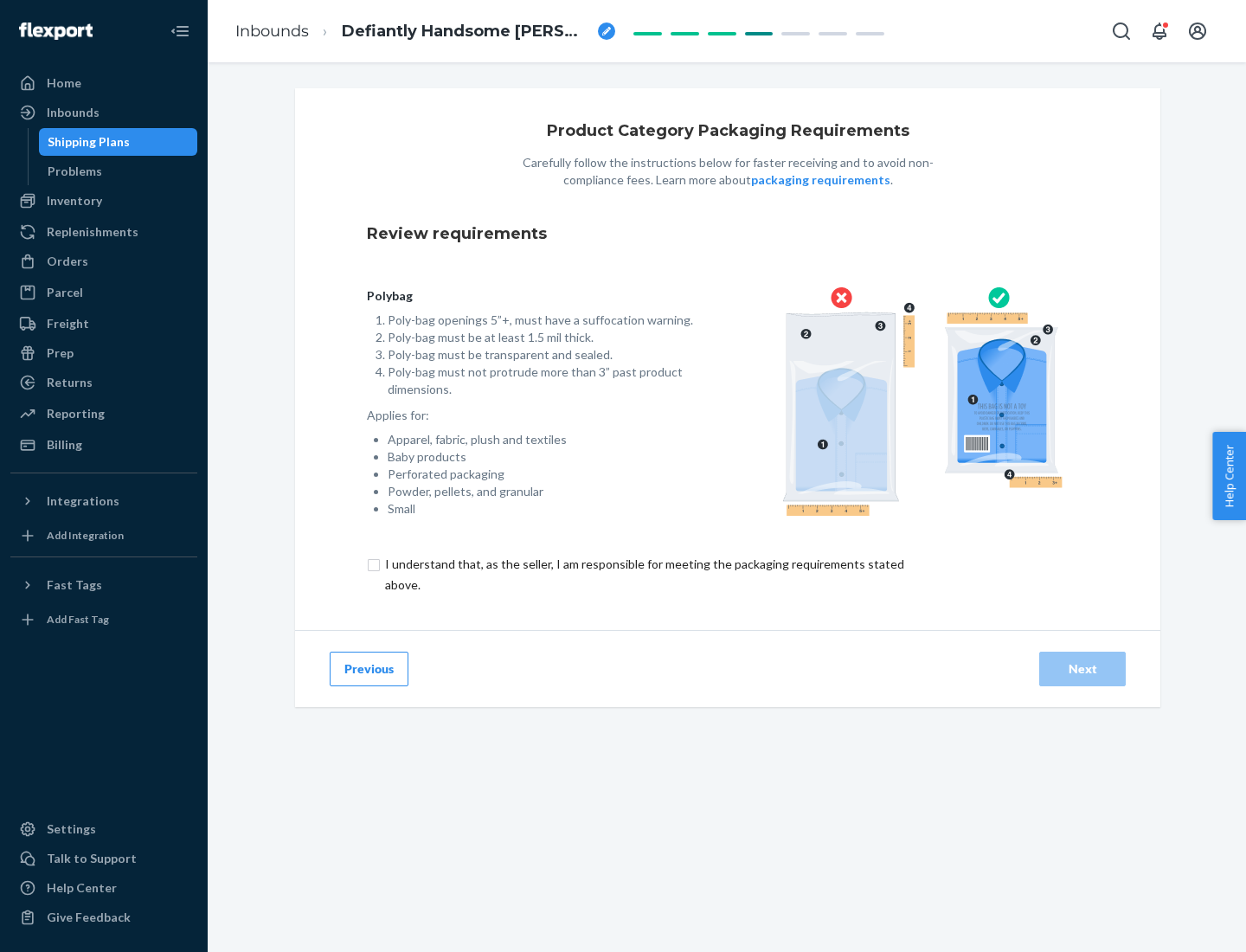
click at [643, 574] on input "checkbox" at bounding box center [655, 575] width 576 height 42
checkbox input "true"
click at [1083, 668] on div "Next" at bounding box center [1082, 669] width 57 height 17
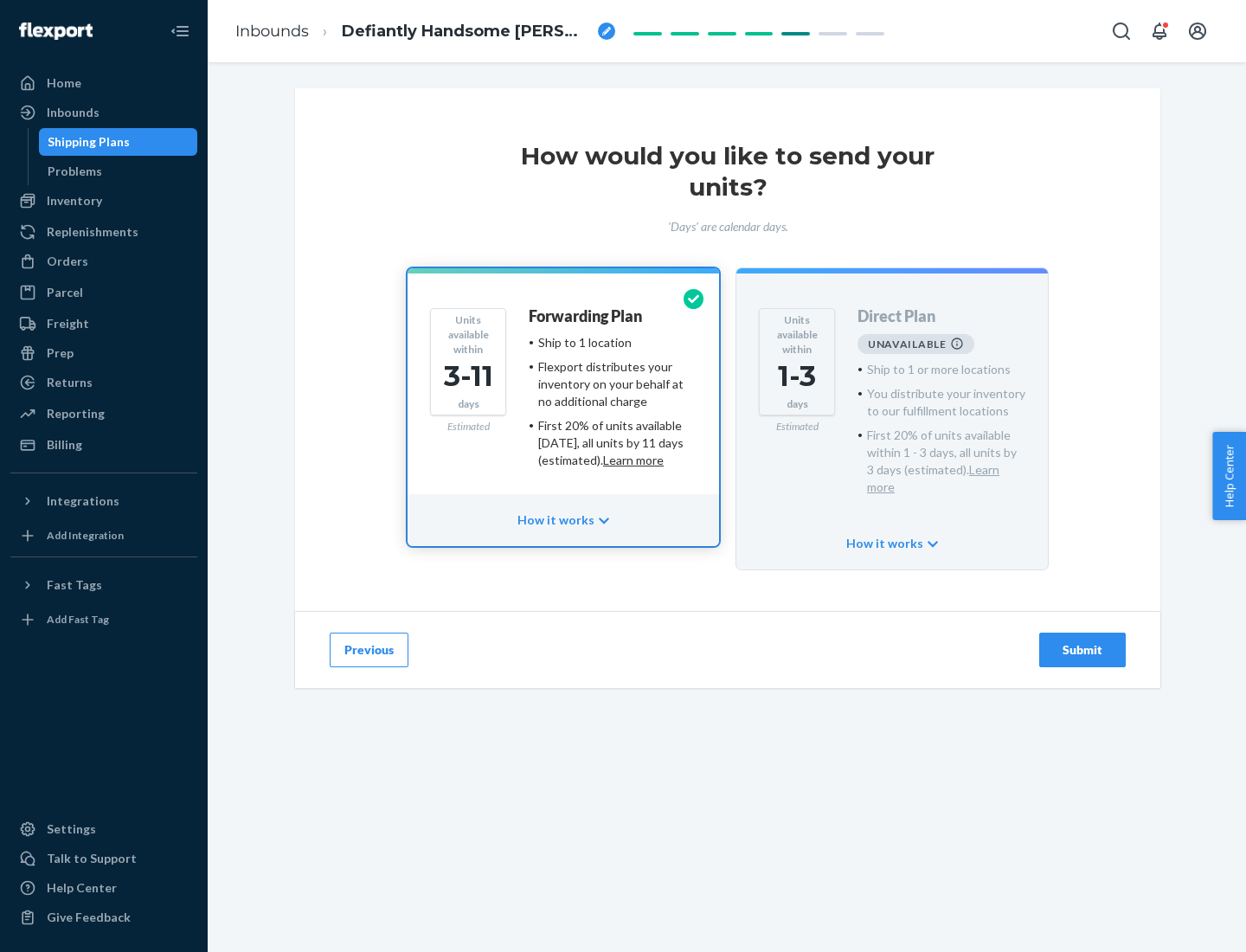
click at [587, 316] on h4 "Forwarding Plan" at bounding box center [586, 316] width 113 height 17
click at [1083, 641] on div "Submit" at bounding box center [1082, 650] width 57 height 17
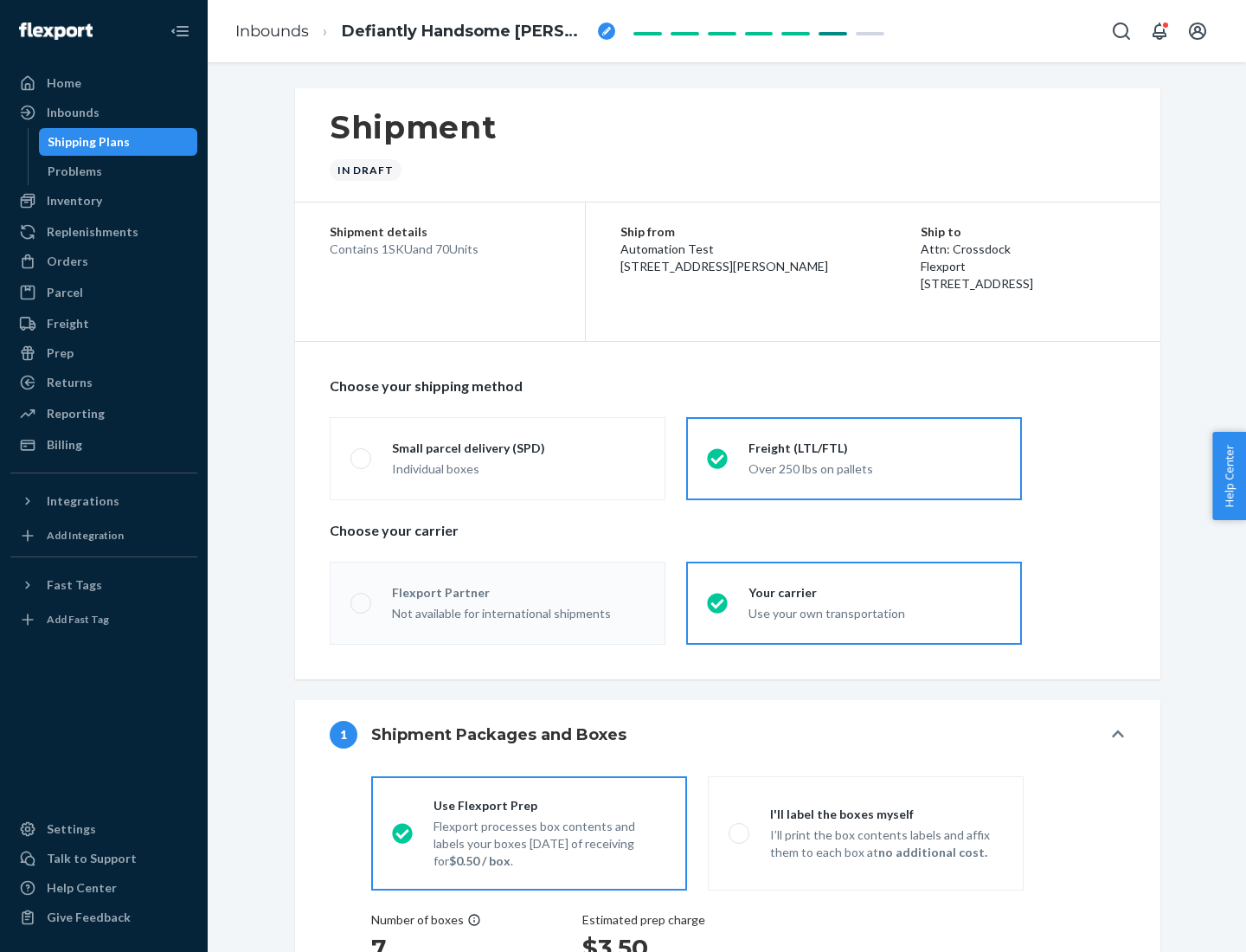
radio input "true"
radio input "false"
radio input "true"
radio input "false"
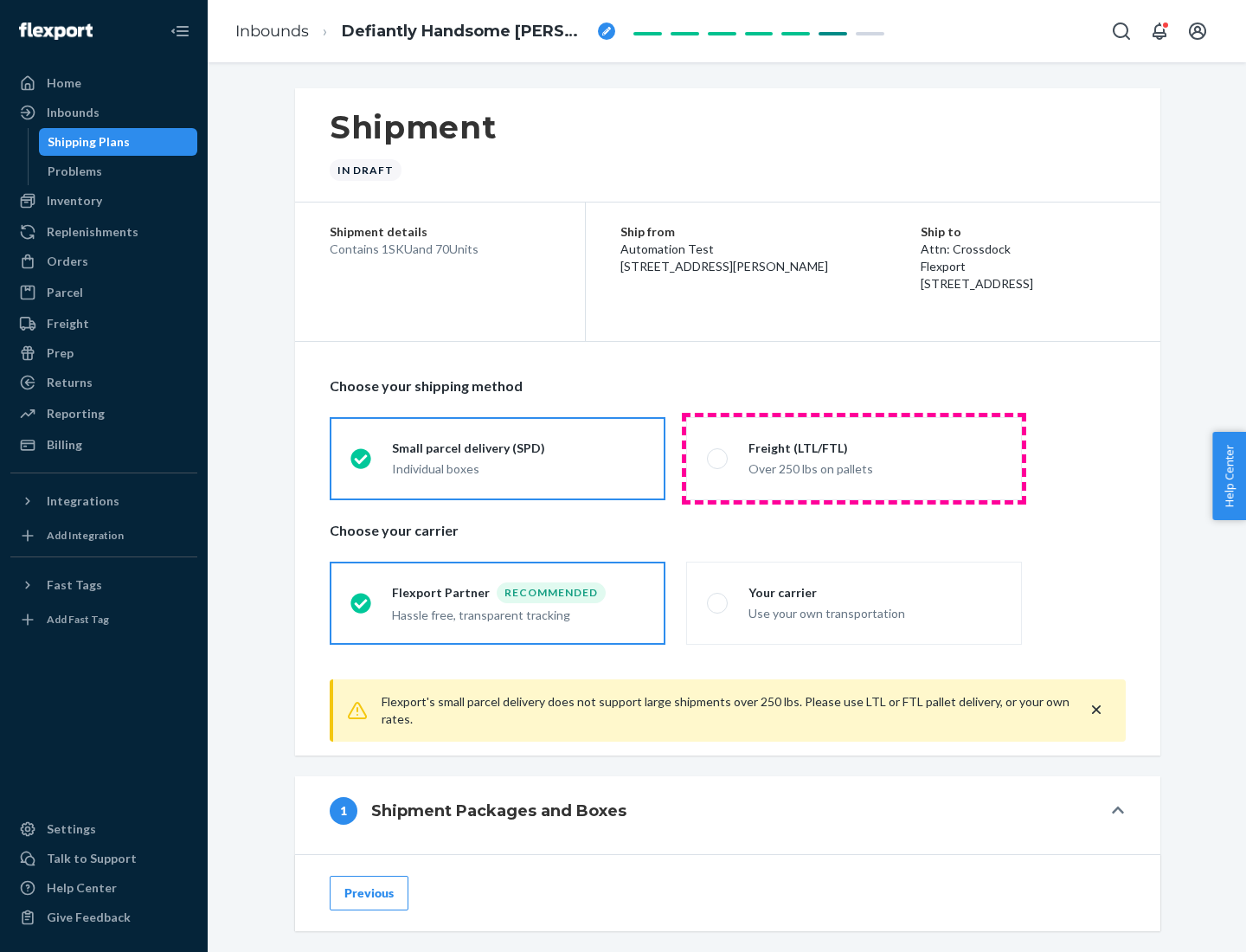
click at [854, 458] on div "Over 250 lbs on pallets" at bounding box center [874, 467] width 252 height 21
click at [719, 458] on input "Freight (LTL/FTL) Over 250 lbs on pallets" at bounding box center [712, 458] width 11 height 11
radio input "true"
radio input "false"
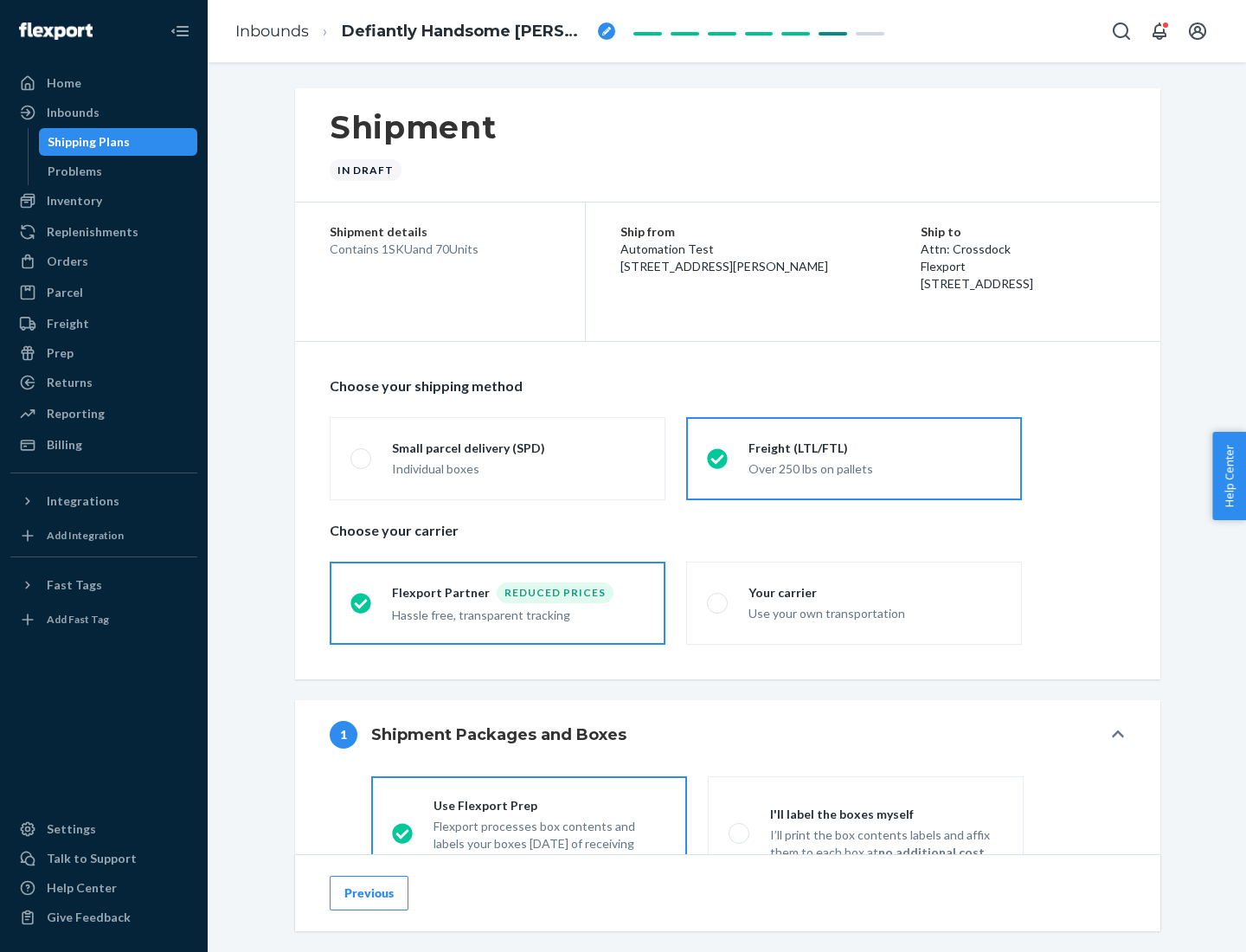
scroll to position [96, 0]
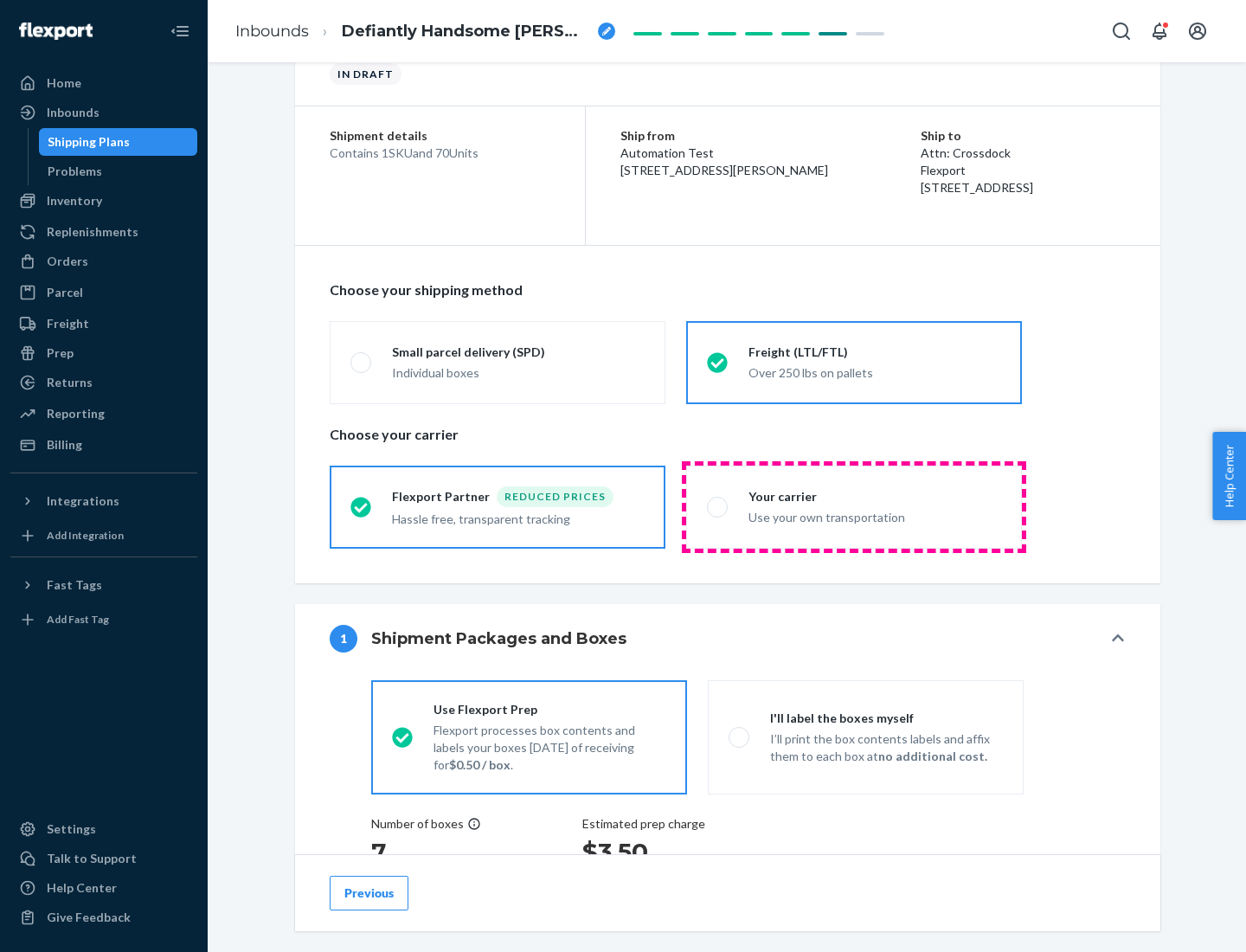
click at [854, 507] on div "Use your own transportation" at bounding box center [874, 516] width 252 height 21
click at [719, 507] on input "Your carrier Use your own transportation" at bounding box center [712, 507] width 11 height 11
radio input "true"
radio input "false"
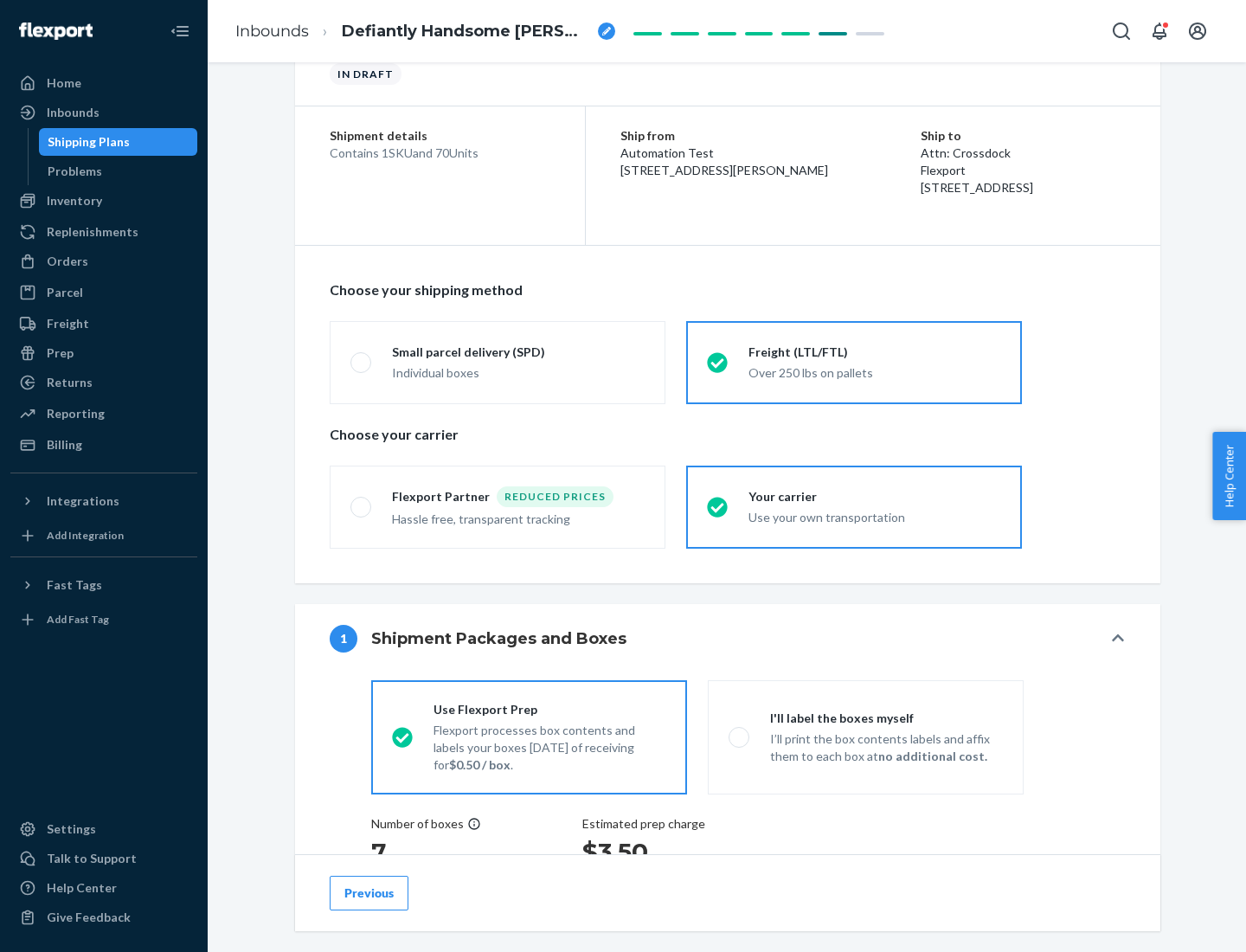
scroll to position [326, 0]
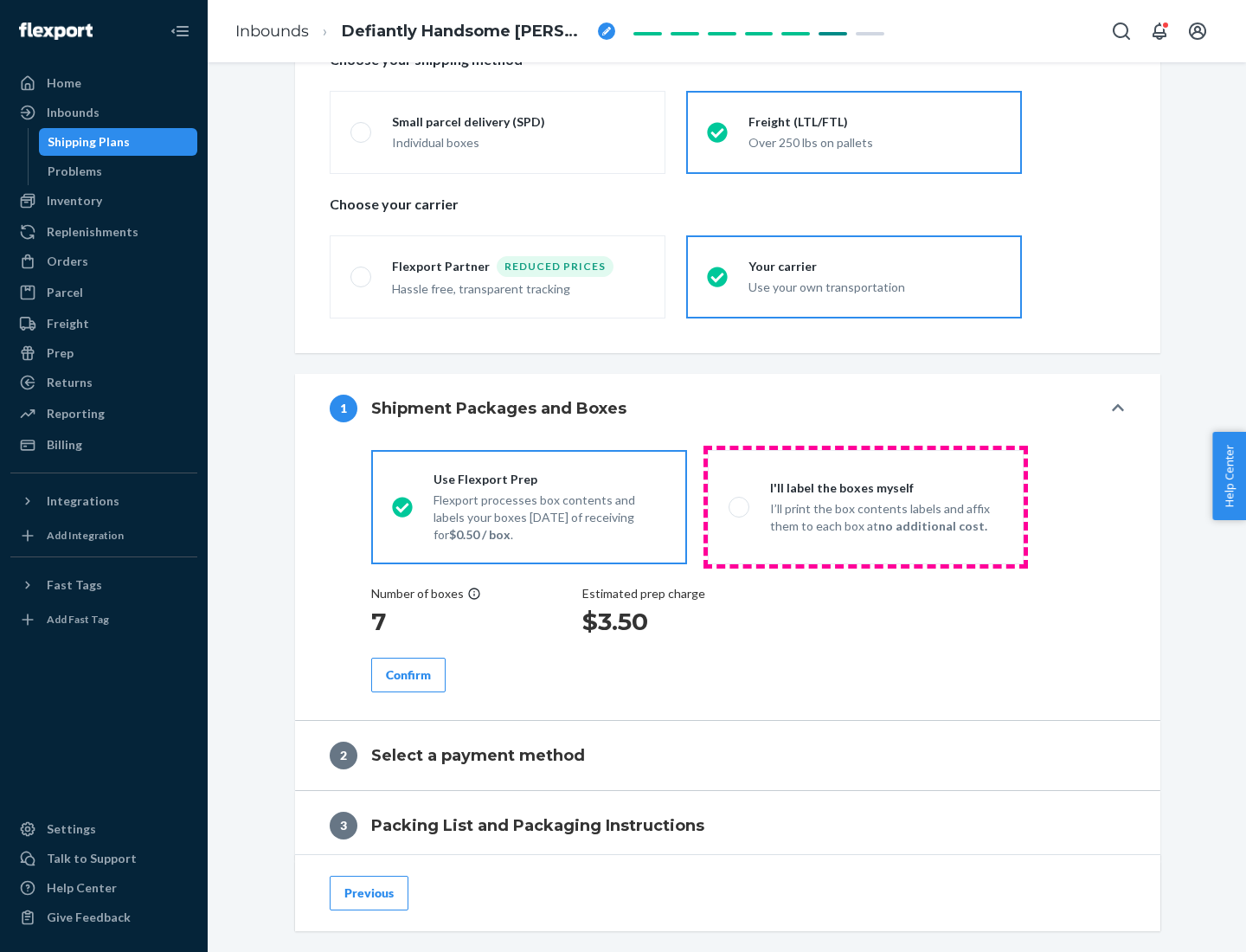
click at [865, 507] on p "I’ll print the box contents labels and affix them to each box at no additional …" at bounding box center [887, 517] width 233 height 35
click at [740, 507] on input "I'll label the boxes myself I’ll print the box contents labels and affix them t…" at bounding box center [734, 507] width 11 height 11
radio input "true"
radio input "false"
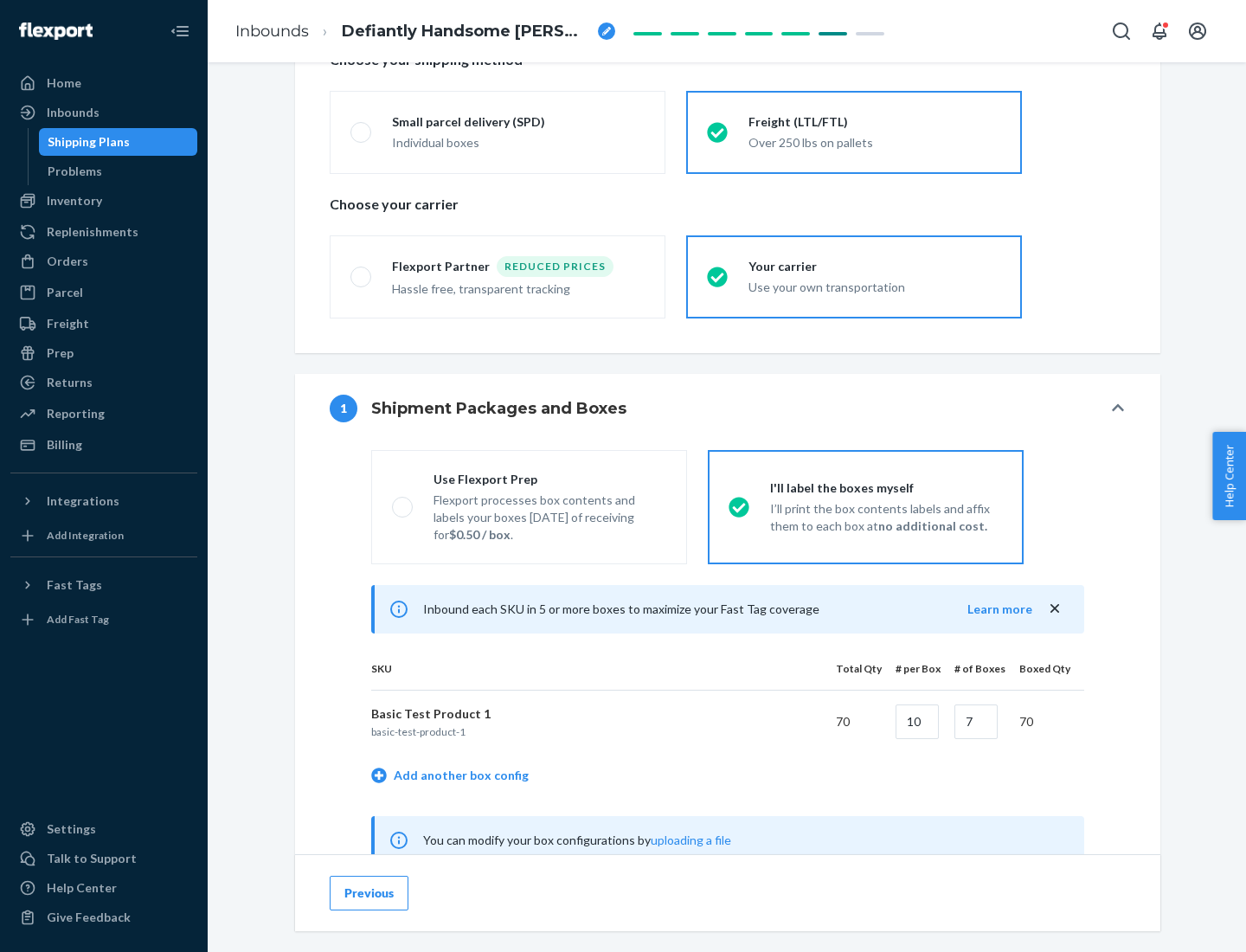
scroll to position [541, 0]
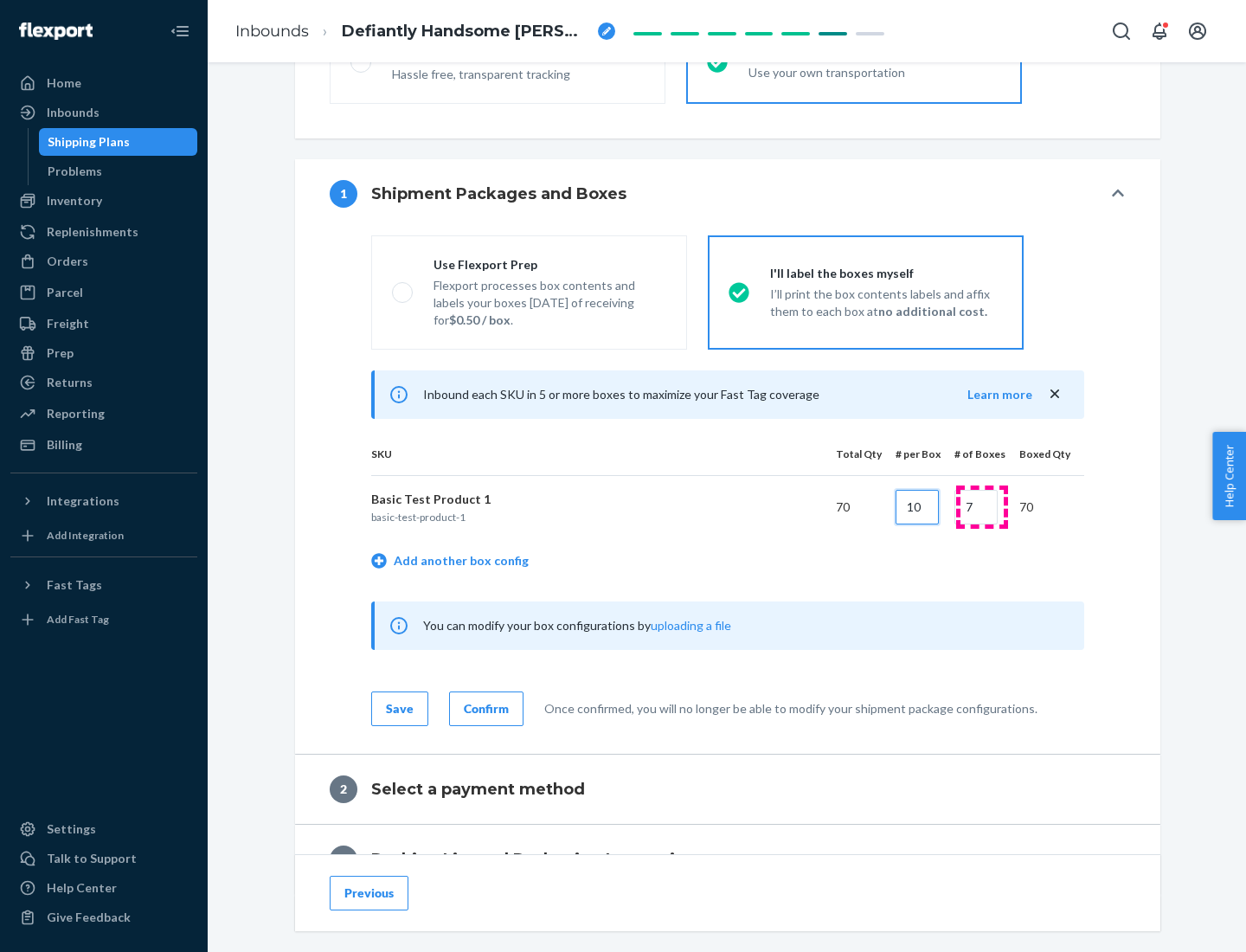
type input "10"
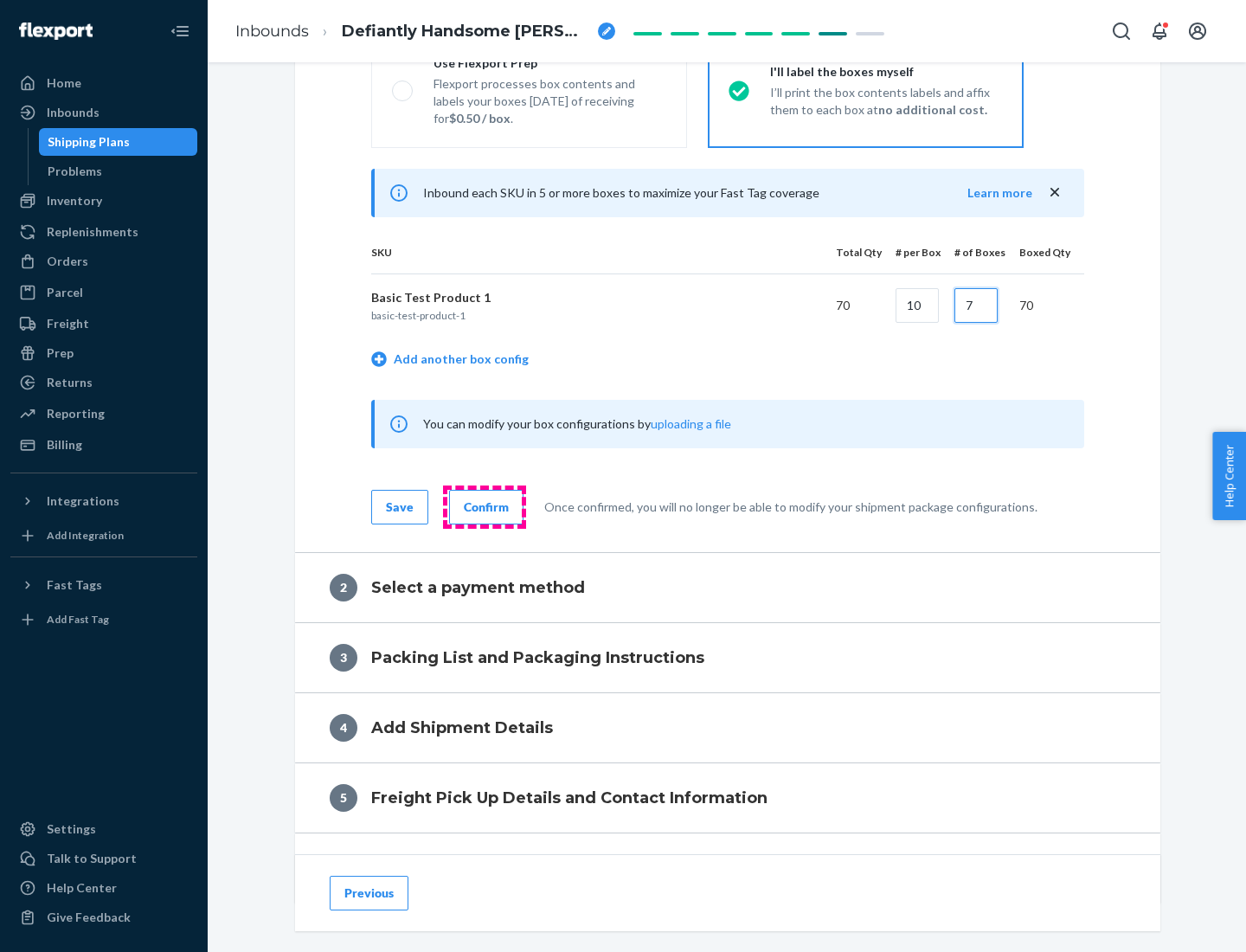
type input "7"
click at [484, 507] on div "Confirm" at bounding box center [485, 507] width 45 height 17
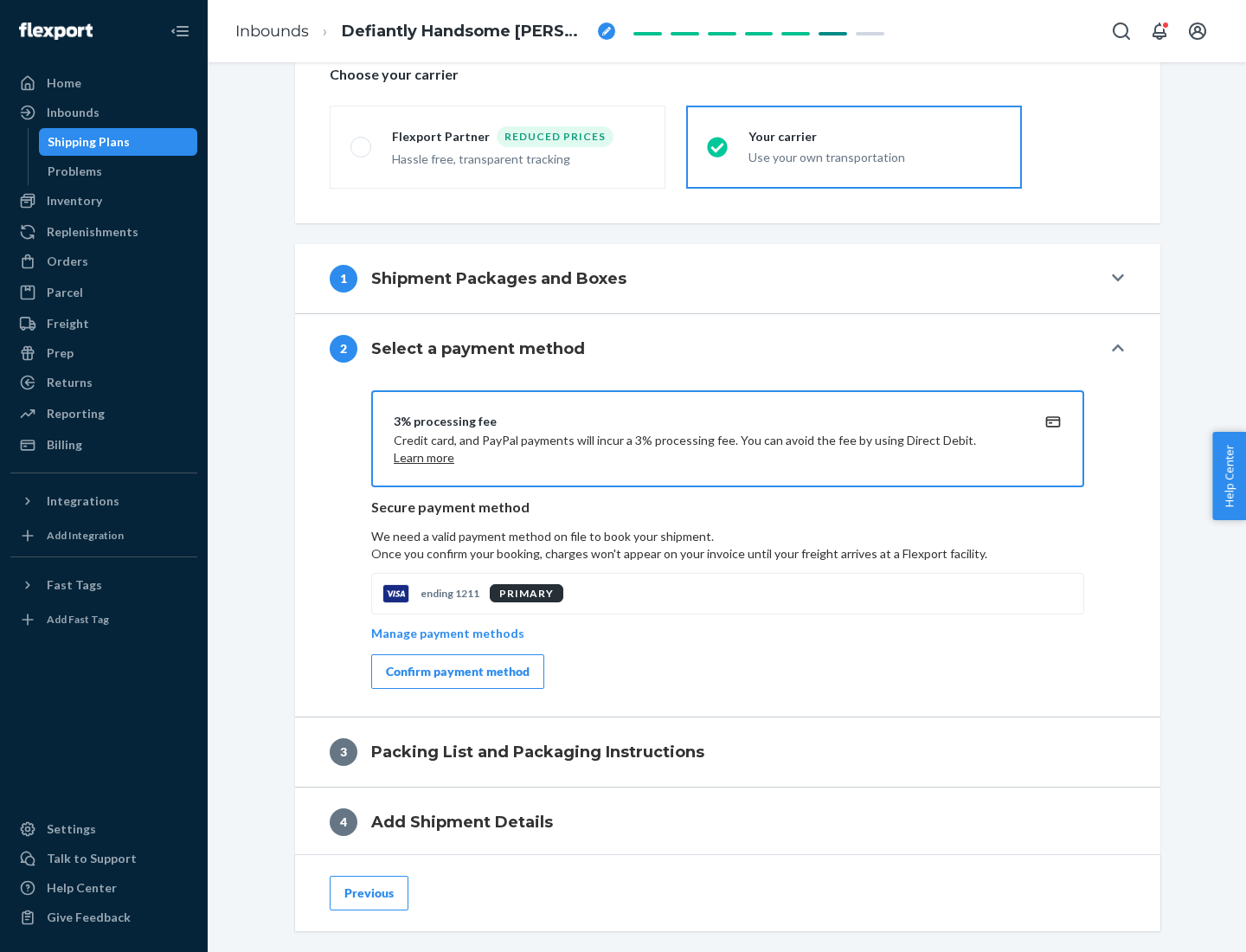
scroll to position [620, 0]
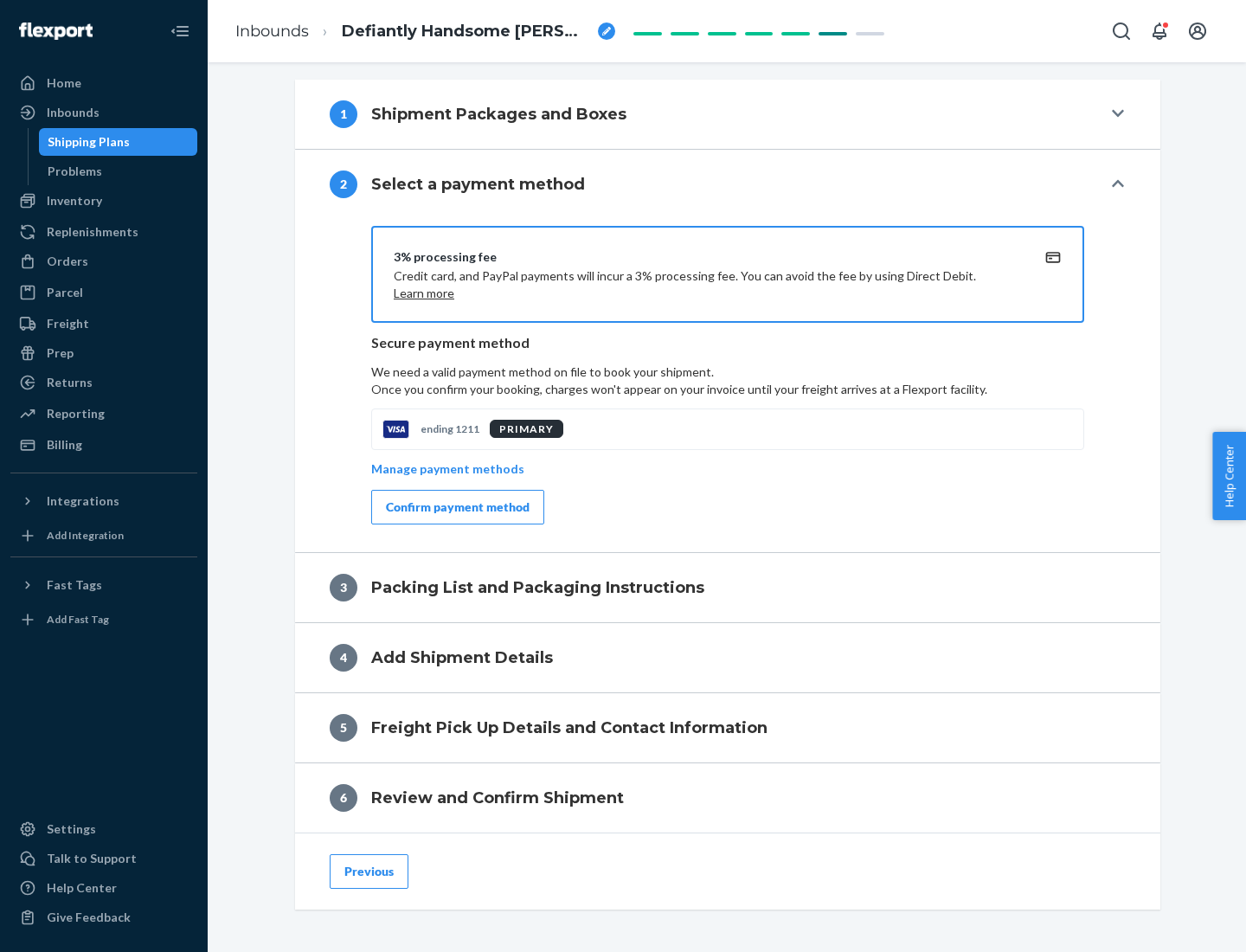
click at [456, 507] on div "Confirm payment method" at bounding box center [458, 507] width 144 height 17
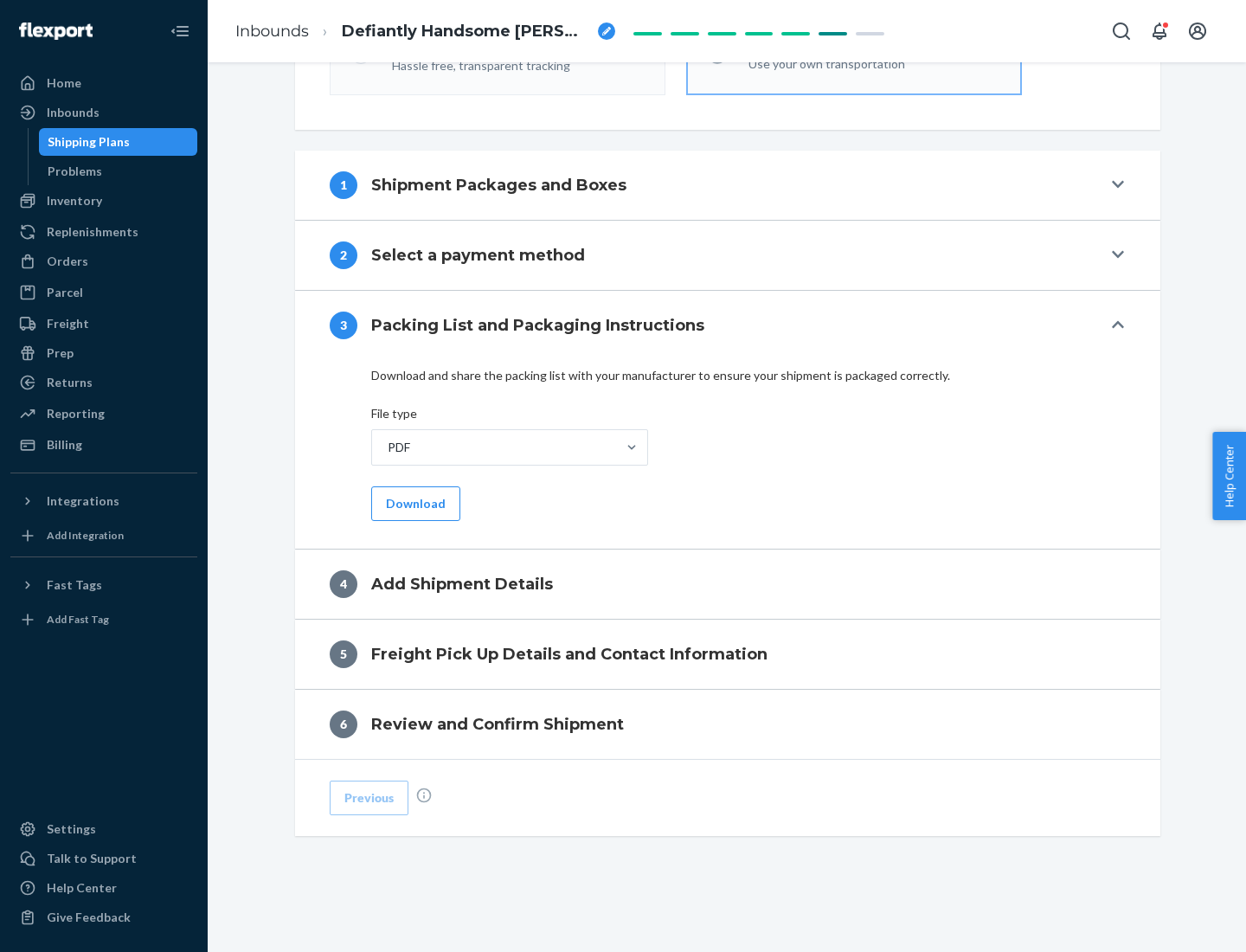
scroll to position [547, 0]
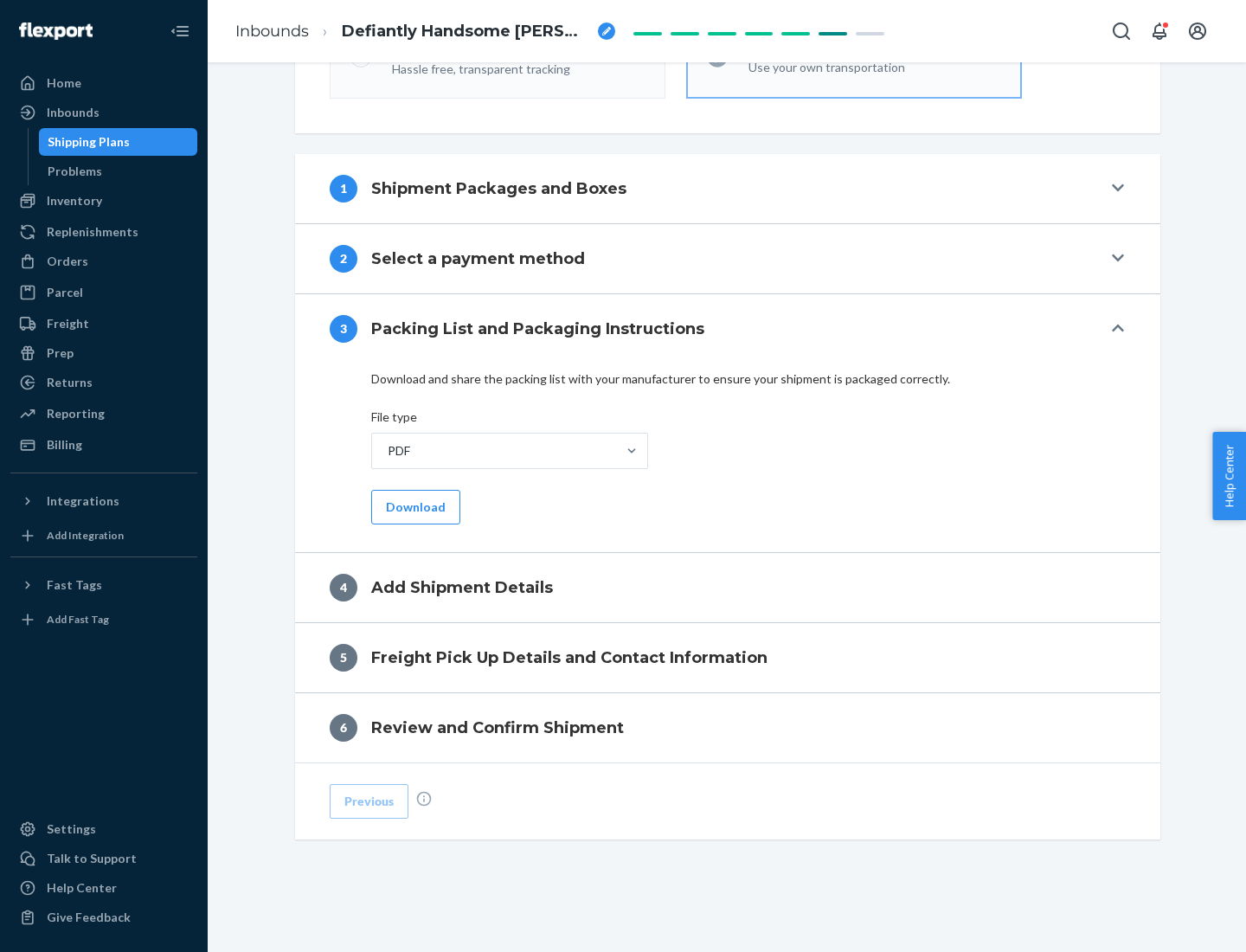
click at [414, 507] on button "Download" at bounding box center [416, 507] width 89 height 35
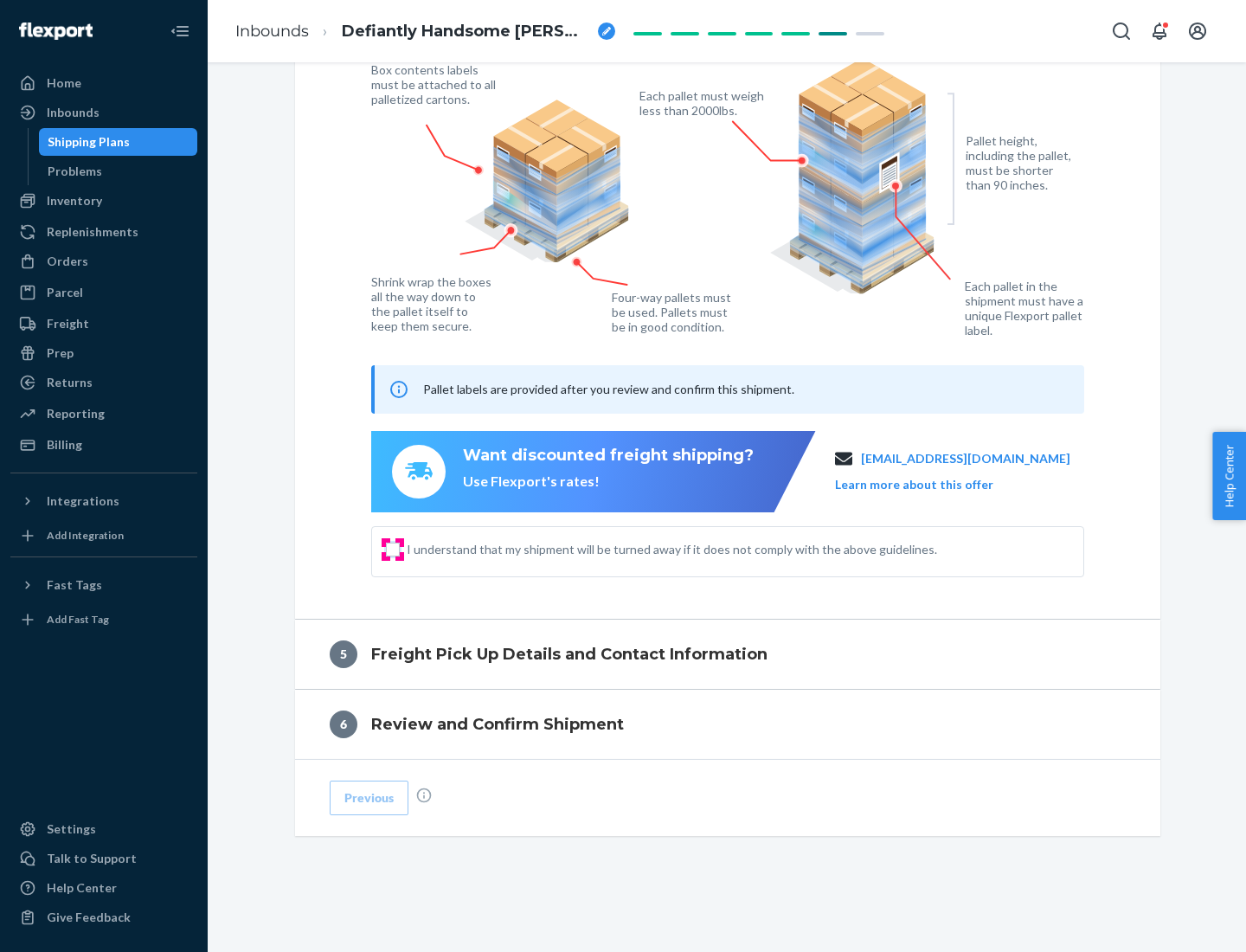
click at [393, 548] on input "I understand that my shipment will be turned away if it does not comply with th…" at bounding box center [393, 549] width 14 height 14
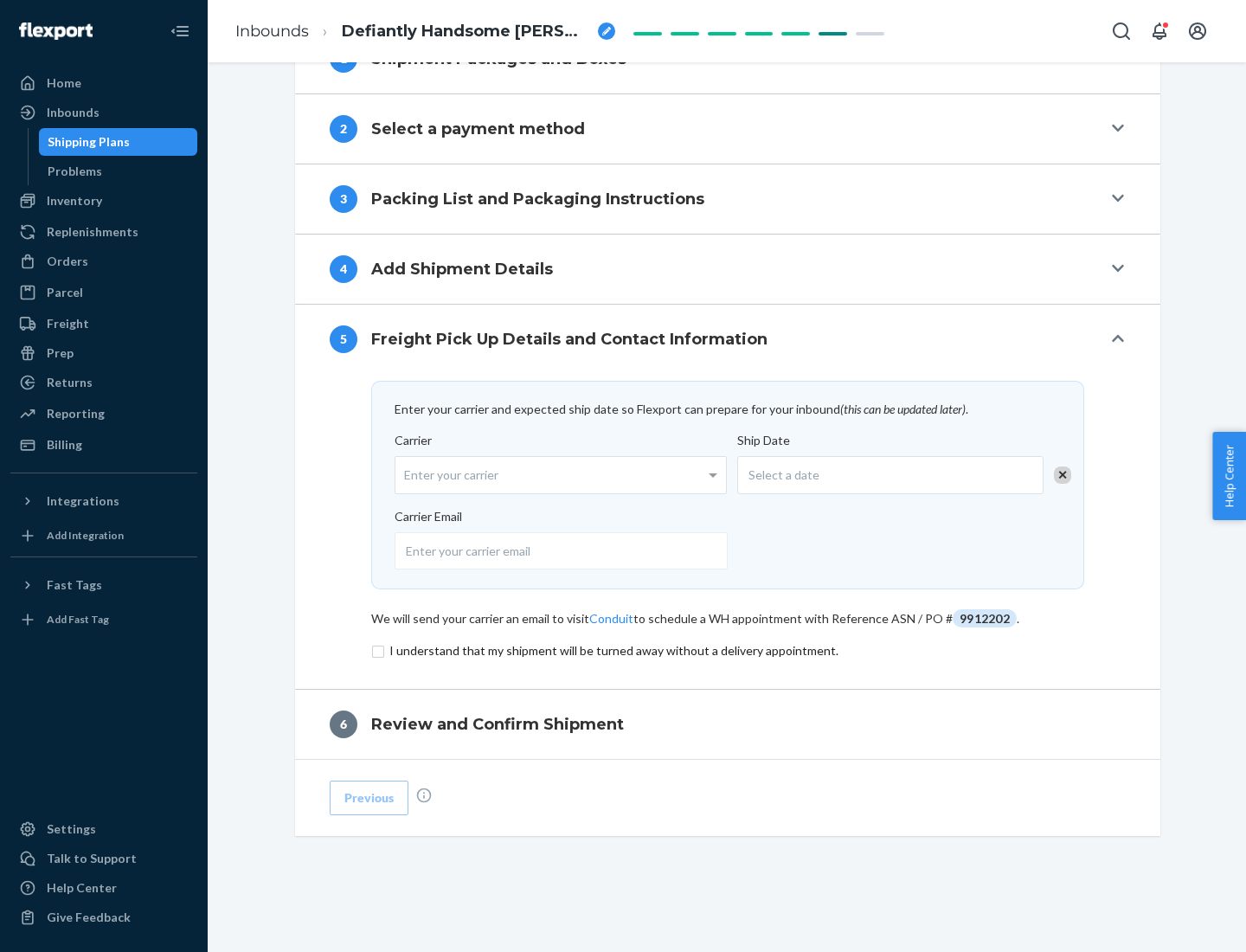
scroll to position [676, 0]
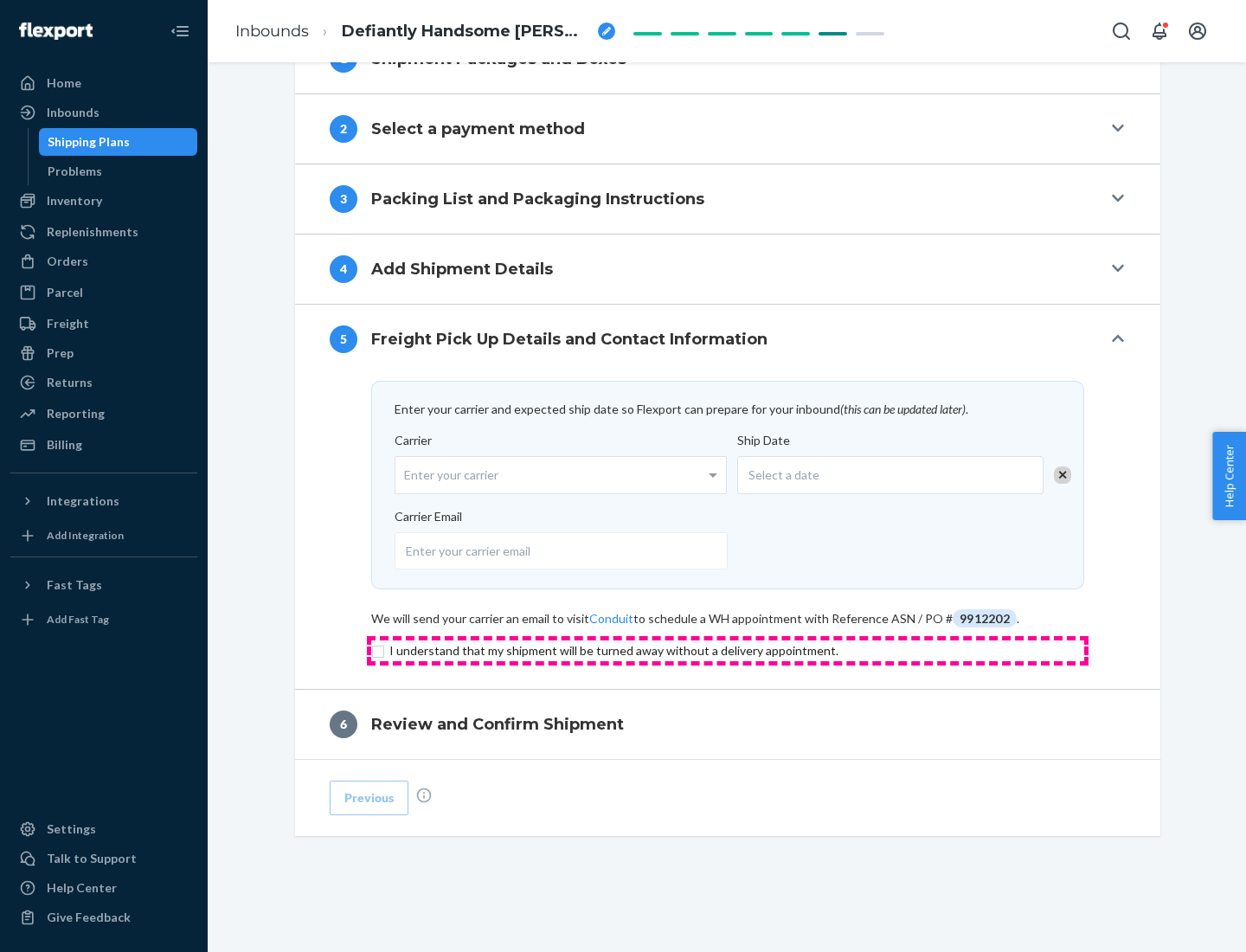
click at [728, 650] on input "checkbox" at bounding box center [728, 650] width 713 height 21
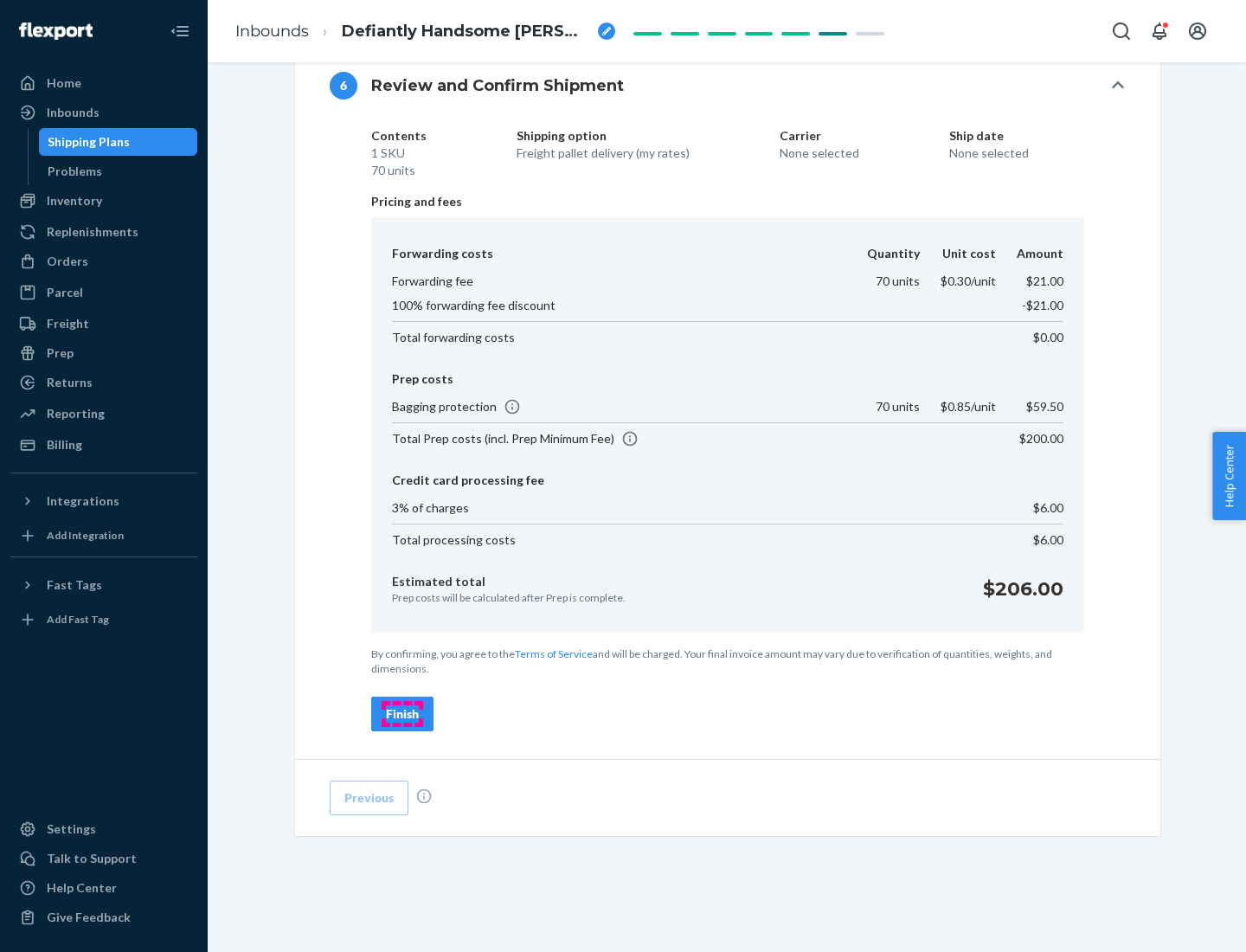
click at [403, 714] on div "Finish" at bounding box center [403, 713] width 33 height 17
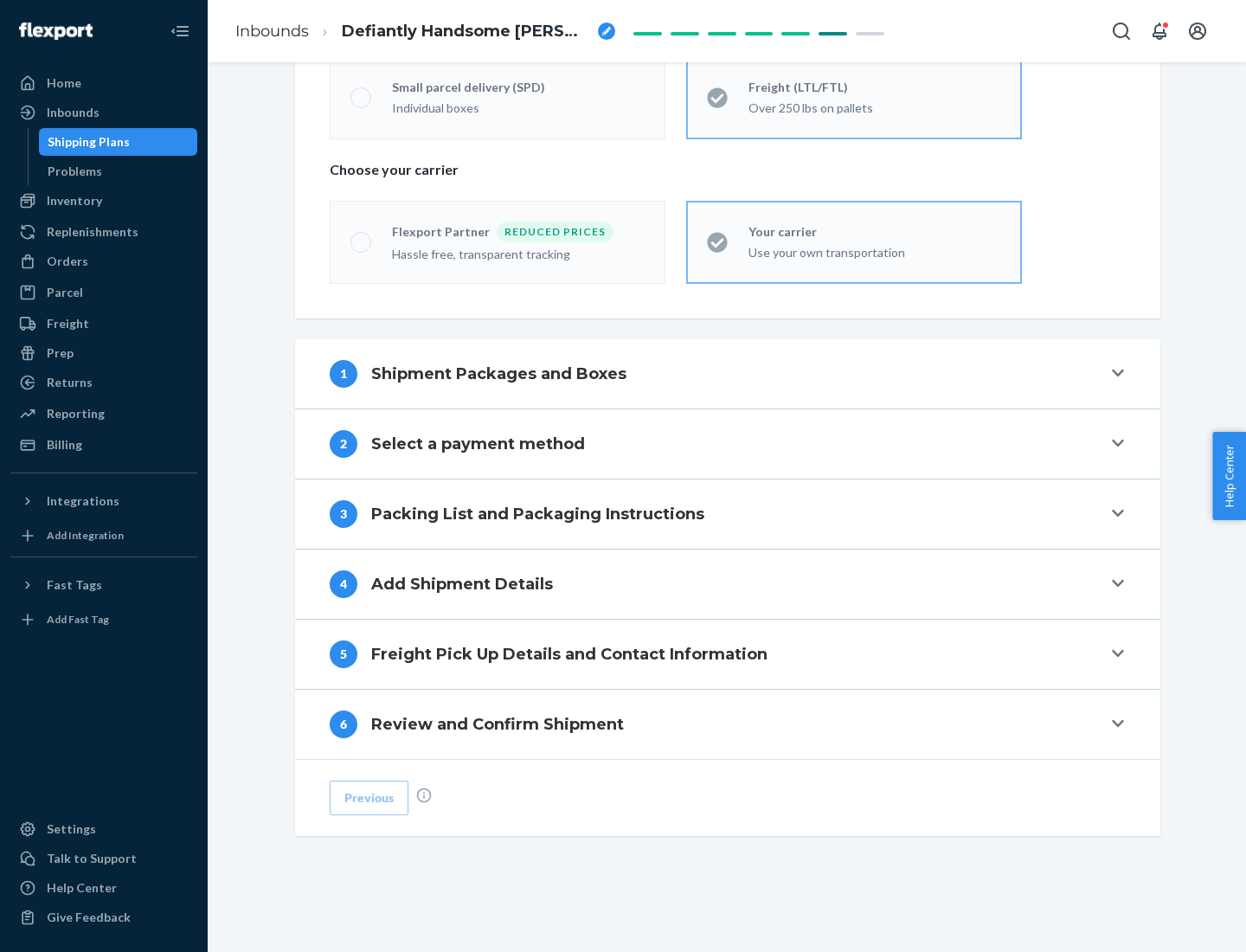
scroll to position [361, 0]
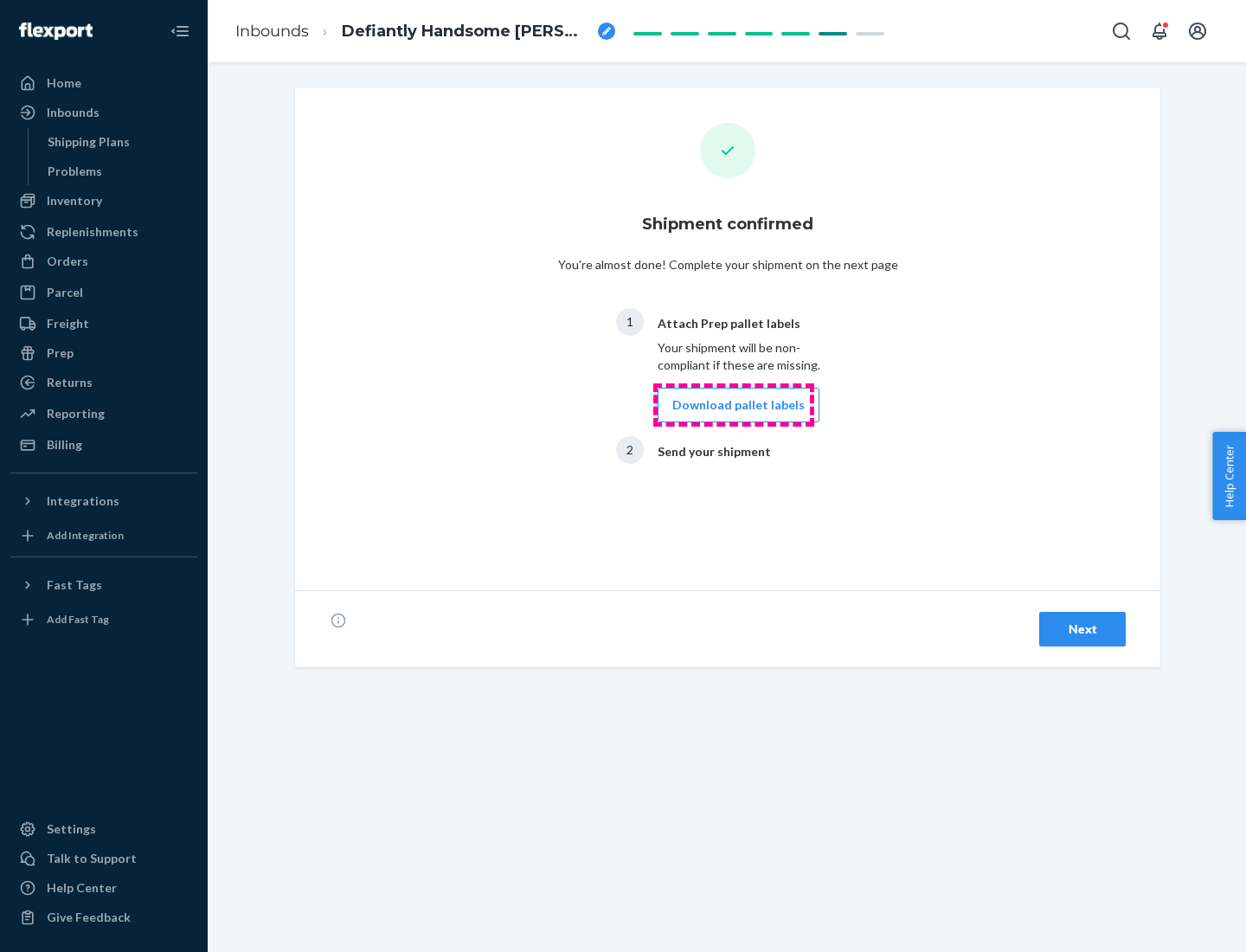
click at [734, 405] on button "Download pallet labels" at bounding box center [739, 405] width 162 height 35
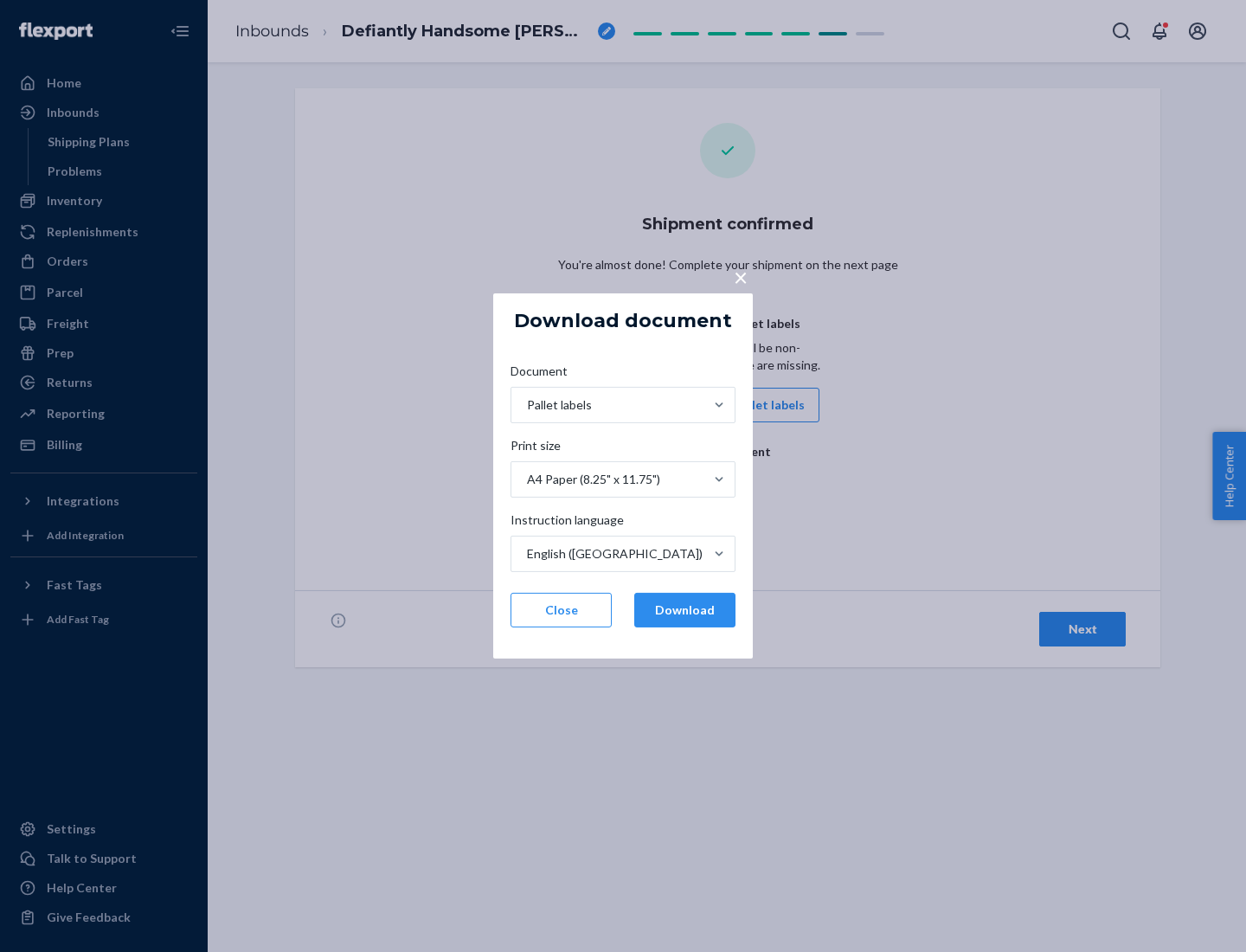
click at [685, 610] on button "Download" at bounding box center [684, 610] width 101 height 35
click at [740, 276] on span "×" at bounding box center [740, 277] width 14 height 29
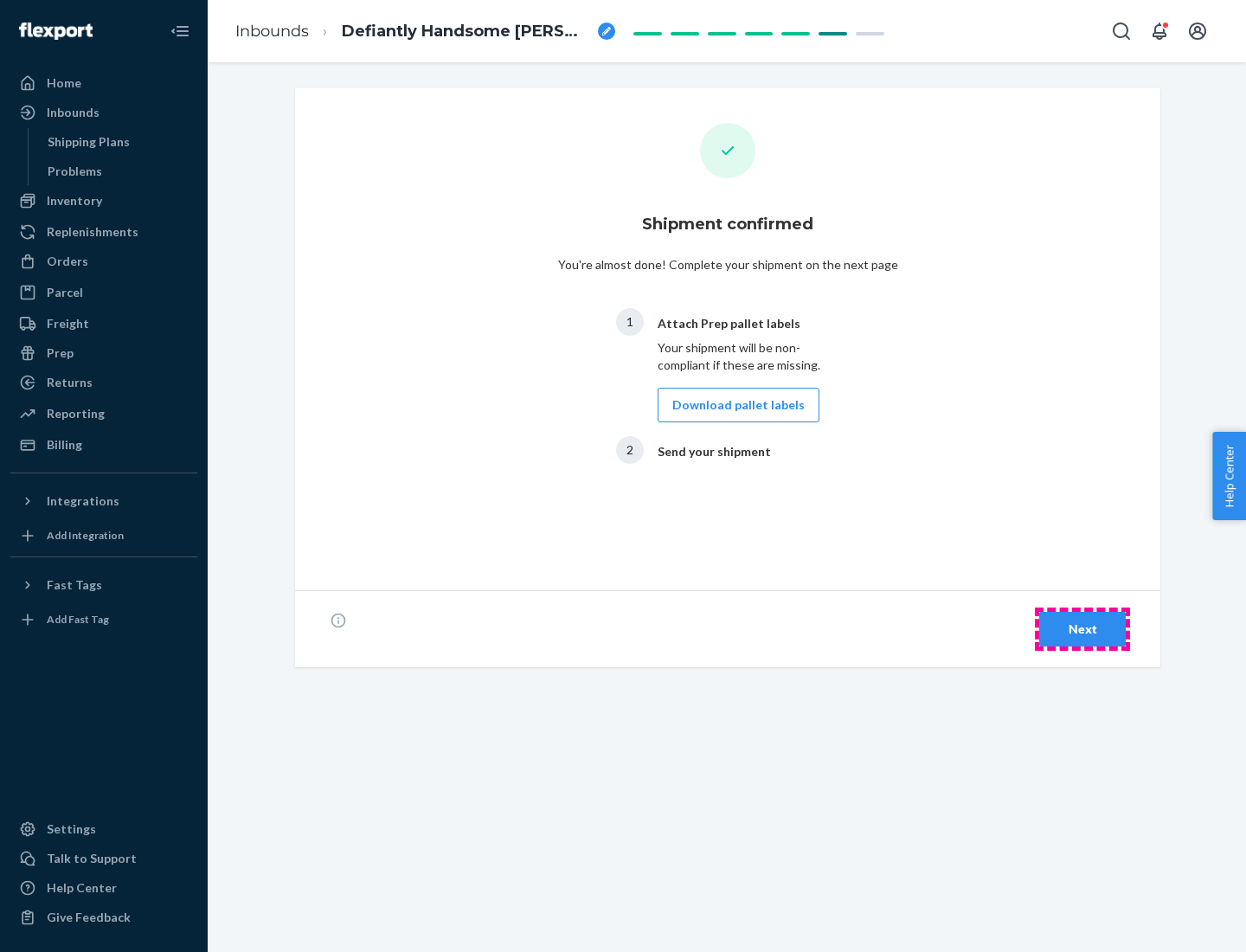
click at [1083, 630] on div "Next" at bounding box center [1082, 629] width 57 height 17
